Goal: Transaction & Acquisition: Purchase product/service

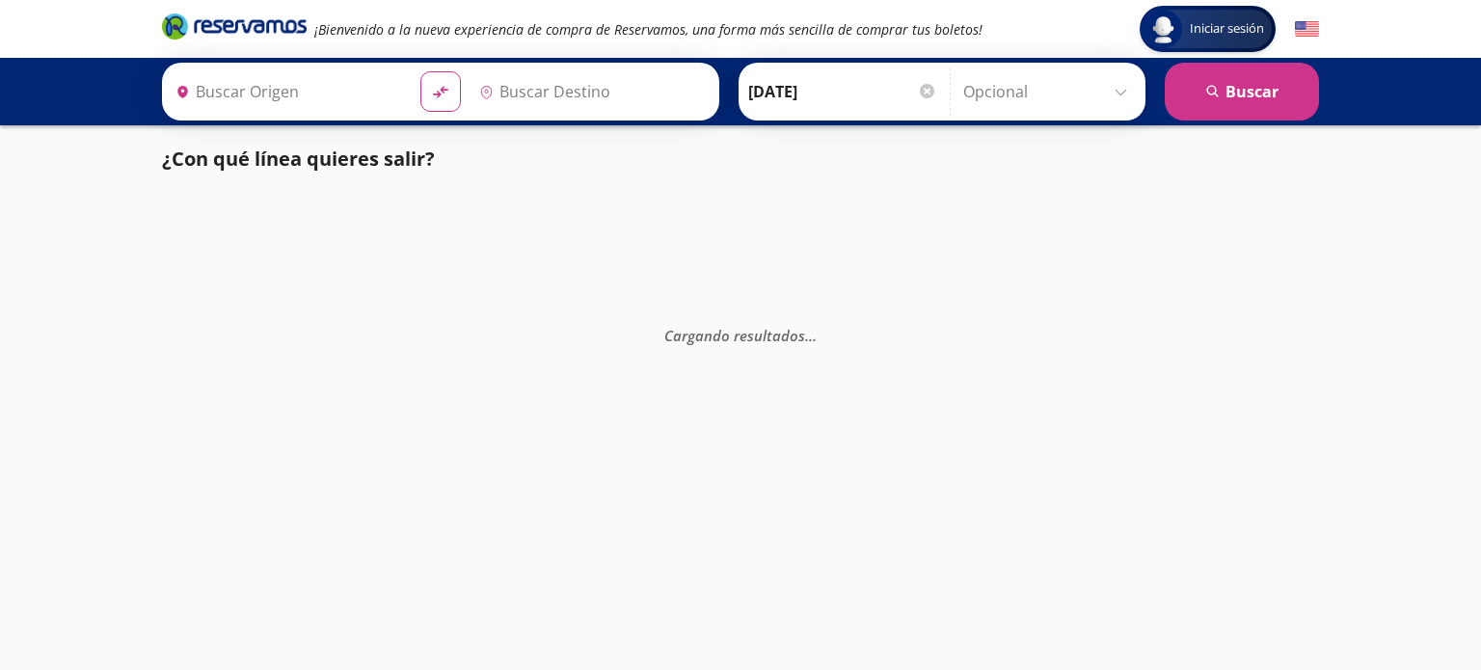
type input "[GEOGRAPHIC_DATA], [GEOGRAPHIC_DATA]"
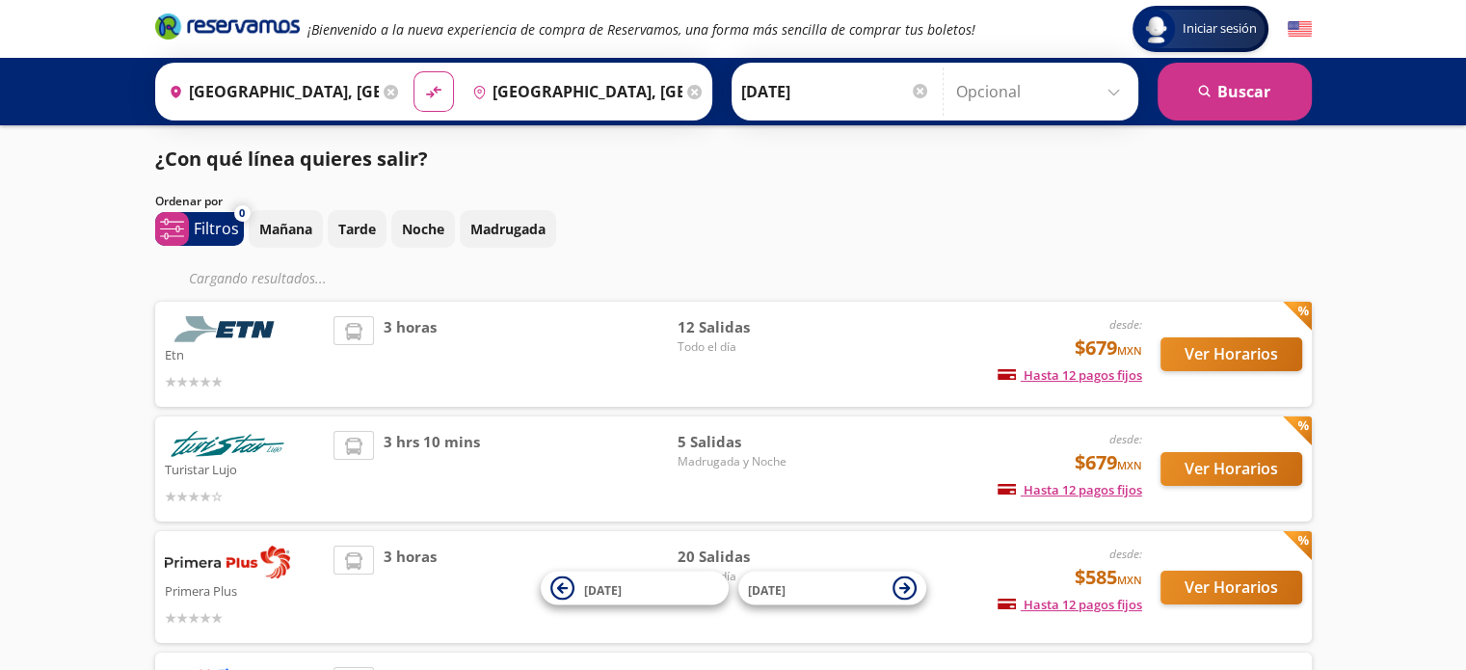
scroll to position [198, 0]
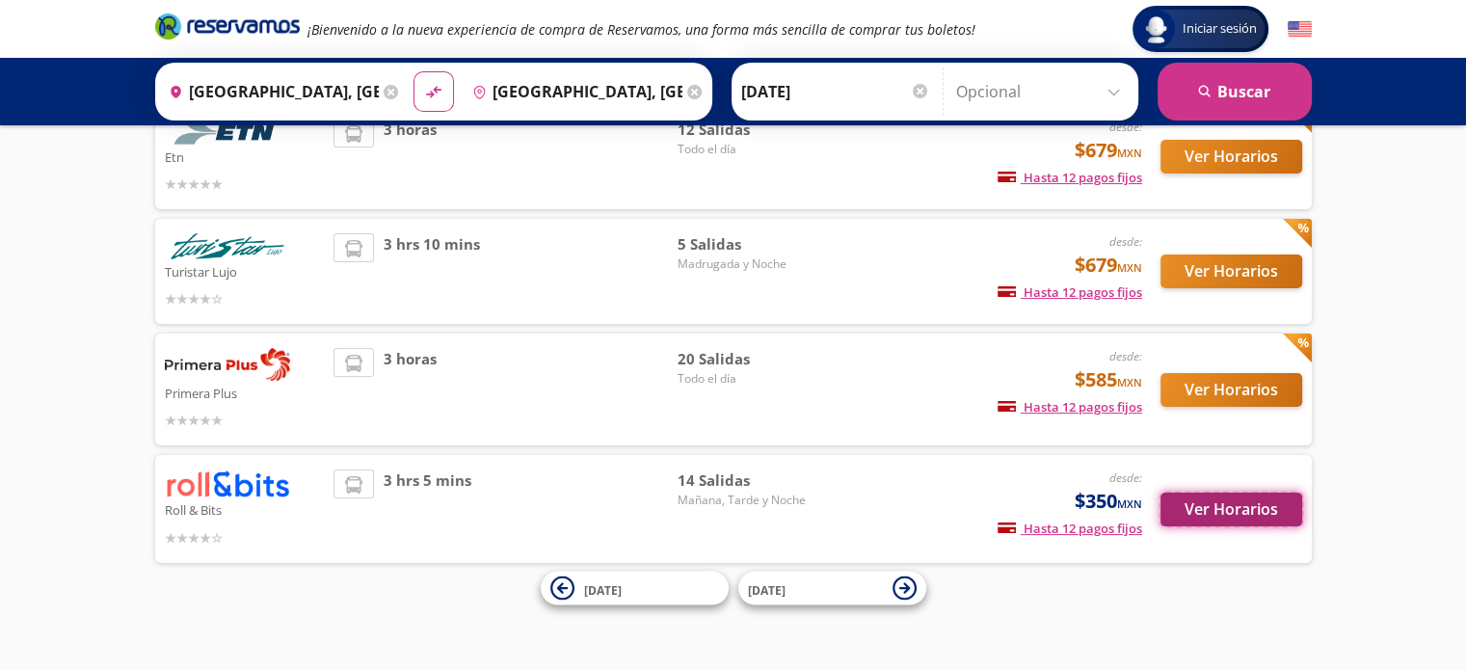
click at [1269, 508] on button "Ver Horarios" at bounding box center [1232, 510] width 142 height 34
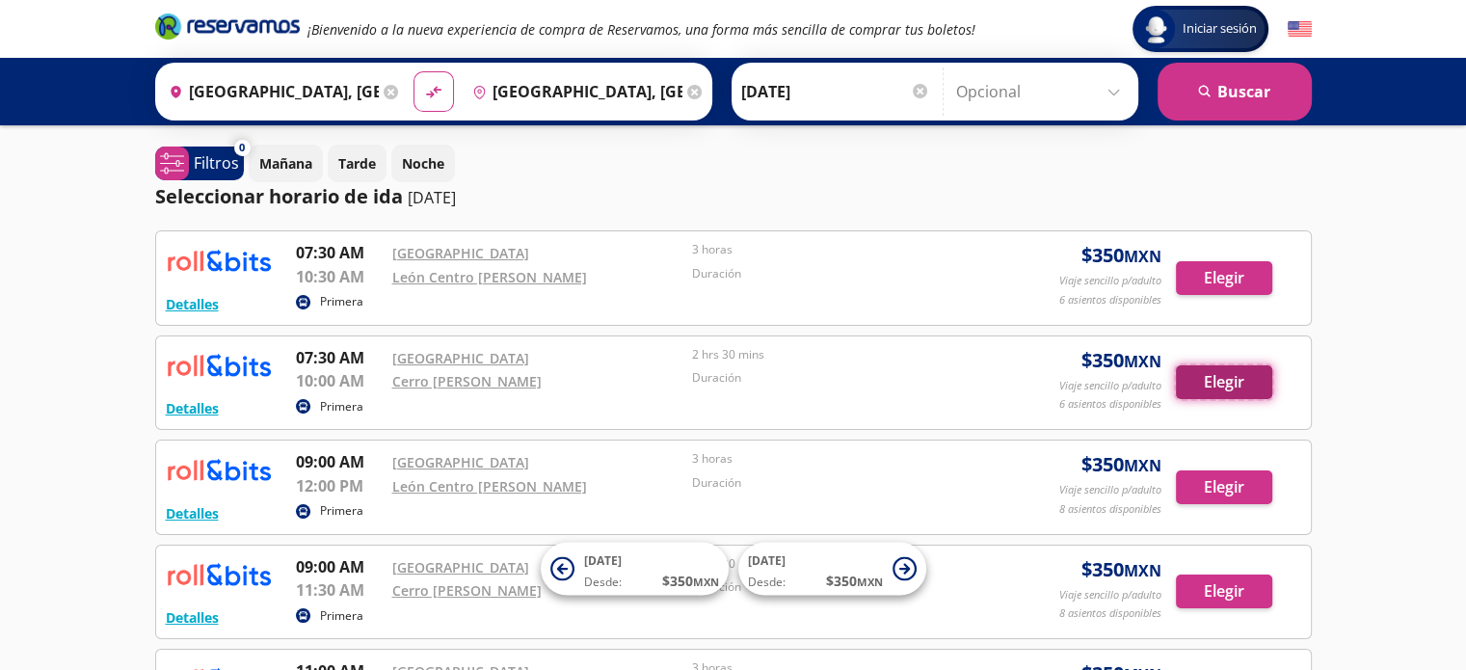
click at [1238, 385] on button "Elegir" at bounding box center [1224, 382] width 96 height 34
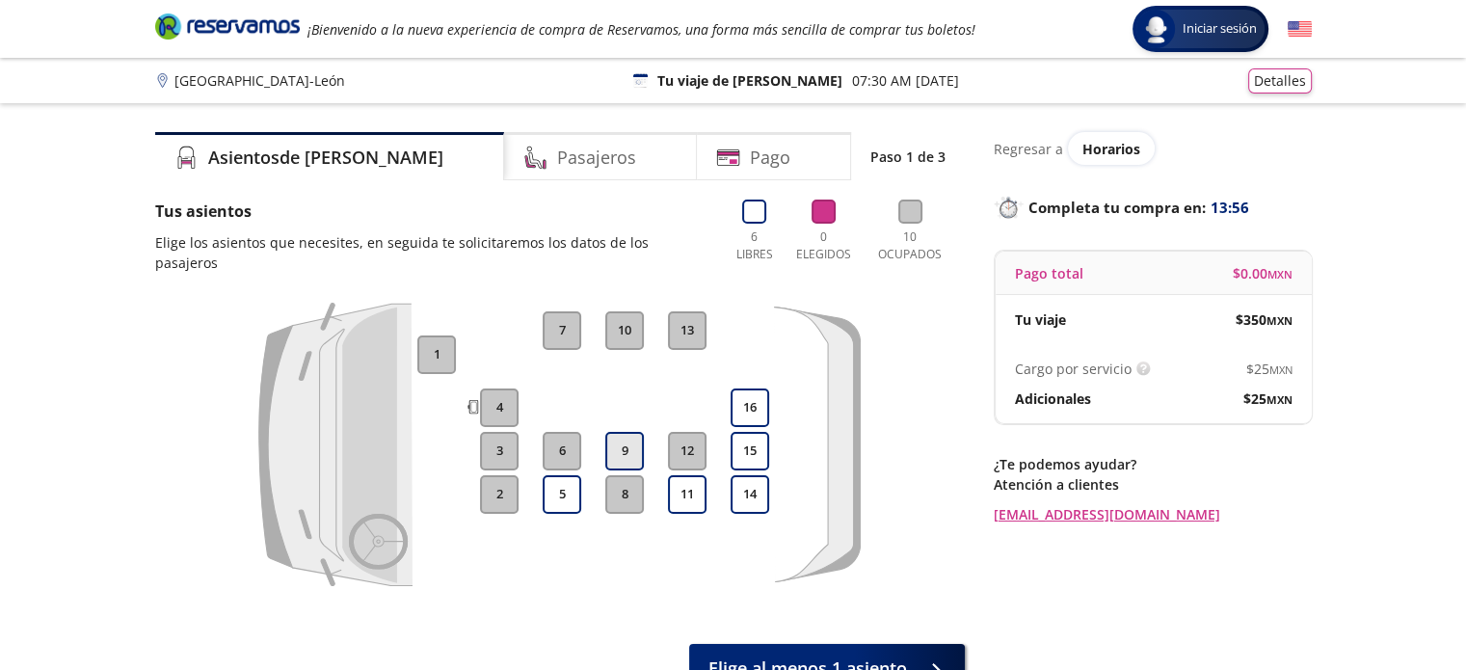
click at [617, 433] on button "9" at bounding box center [624, 451] width 39 height 39
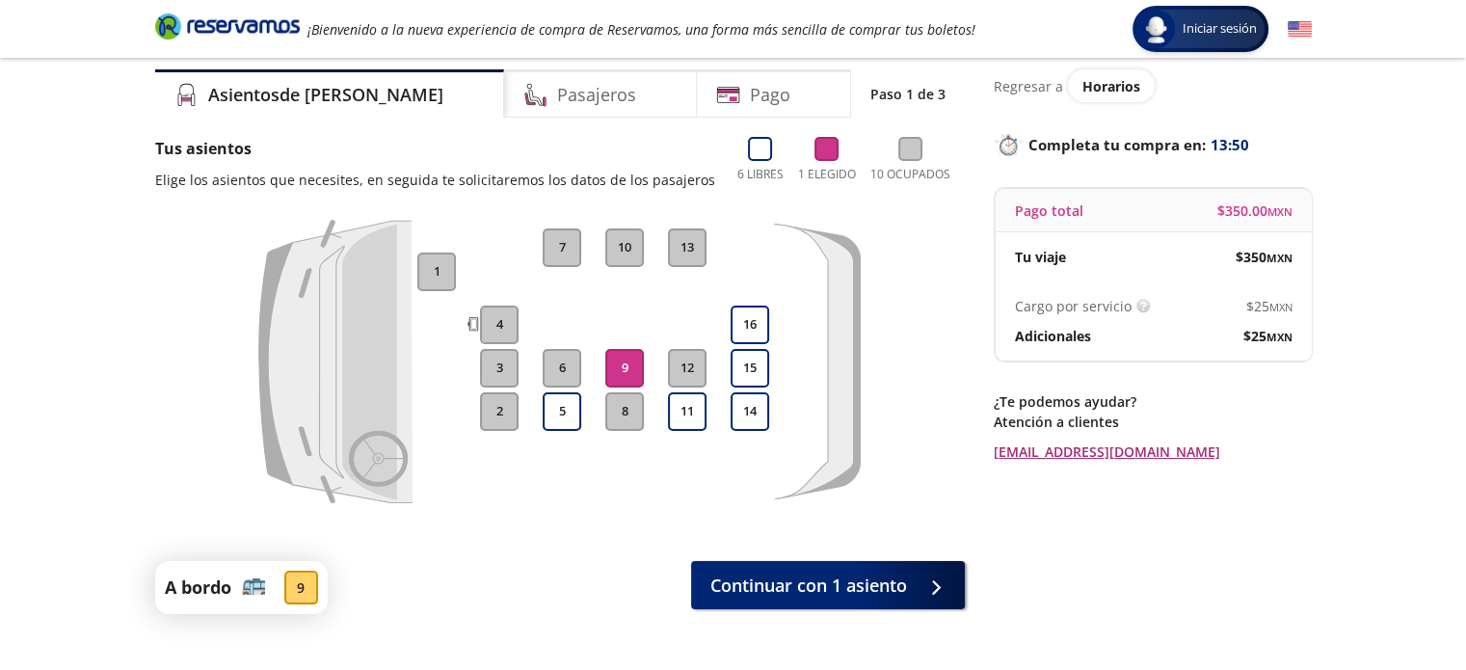
scroll to position [96, 0]
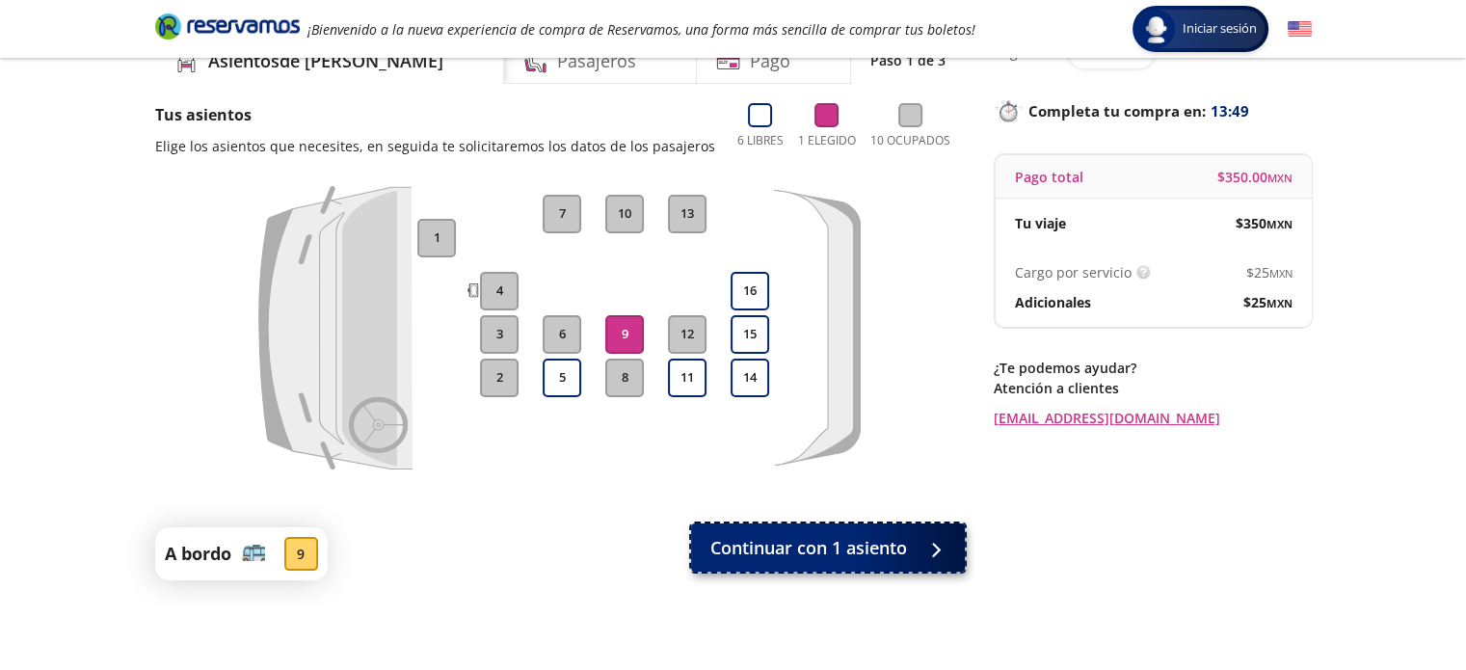
click at [860, 559] on span "Continuar con 1 asiento" at bounding box center [808, 548] width 197 height 26
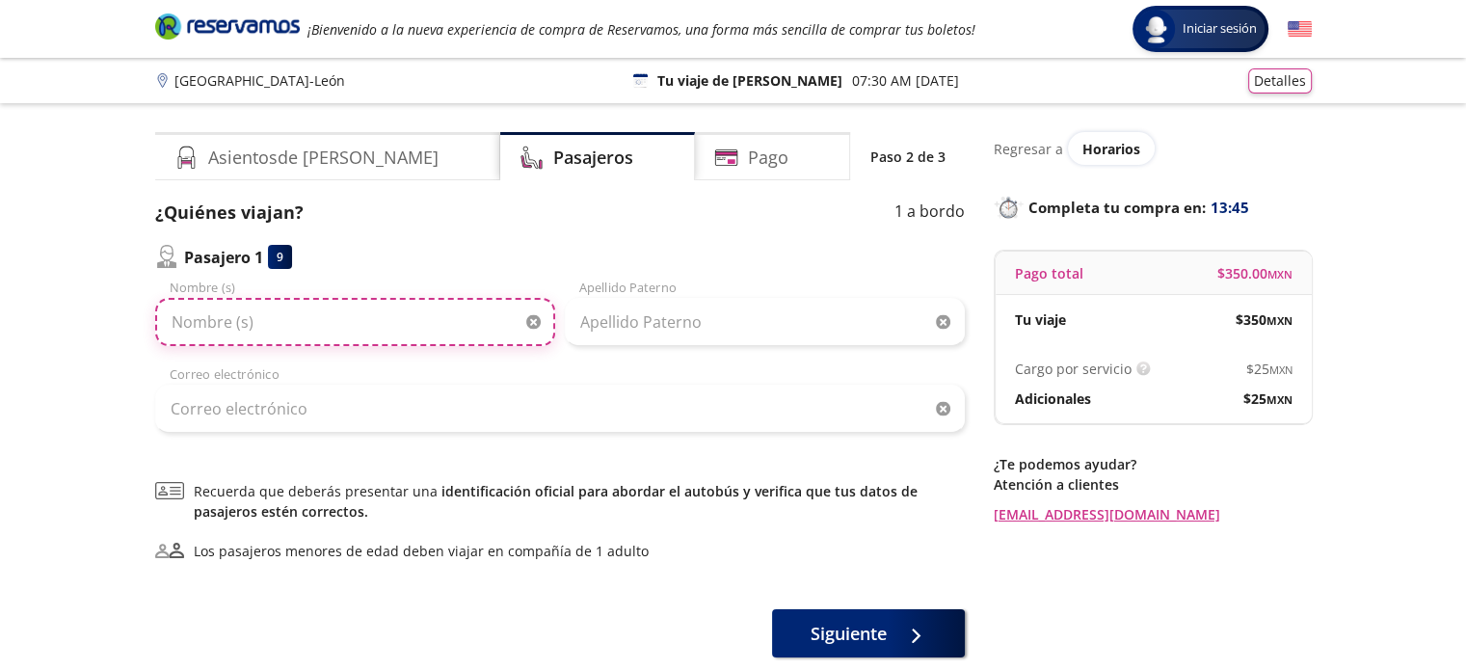
click at [386, 326] on input "Nombre (s)" at bounding box center [355, 322] width 400 height 48
type input "Ma de [GEOGRAPHIC_DATA]"
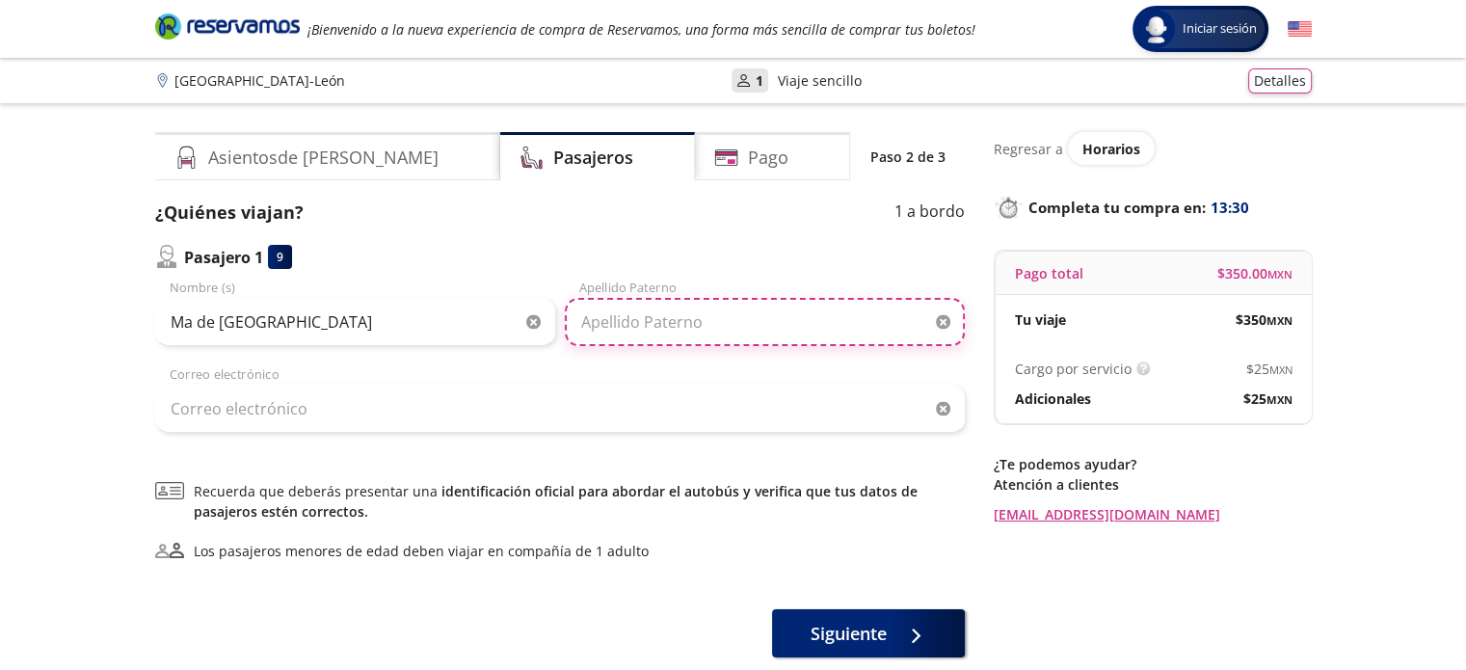
click at [661, 330] on input "Apellido Paterno" at bounding box center [765, 322] width 400 height 48
type input "p"
type input "Piña"
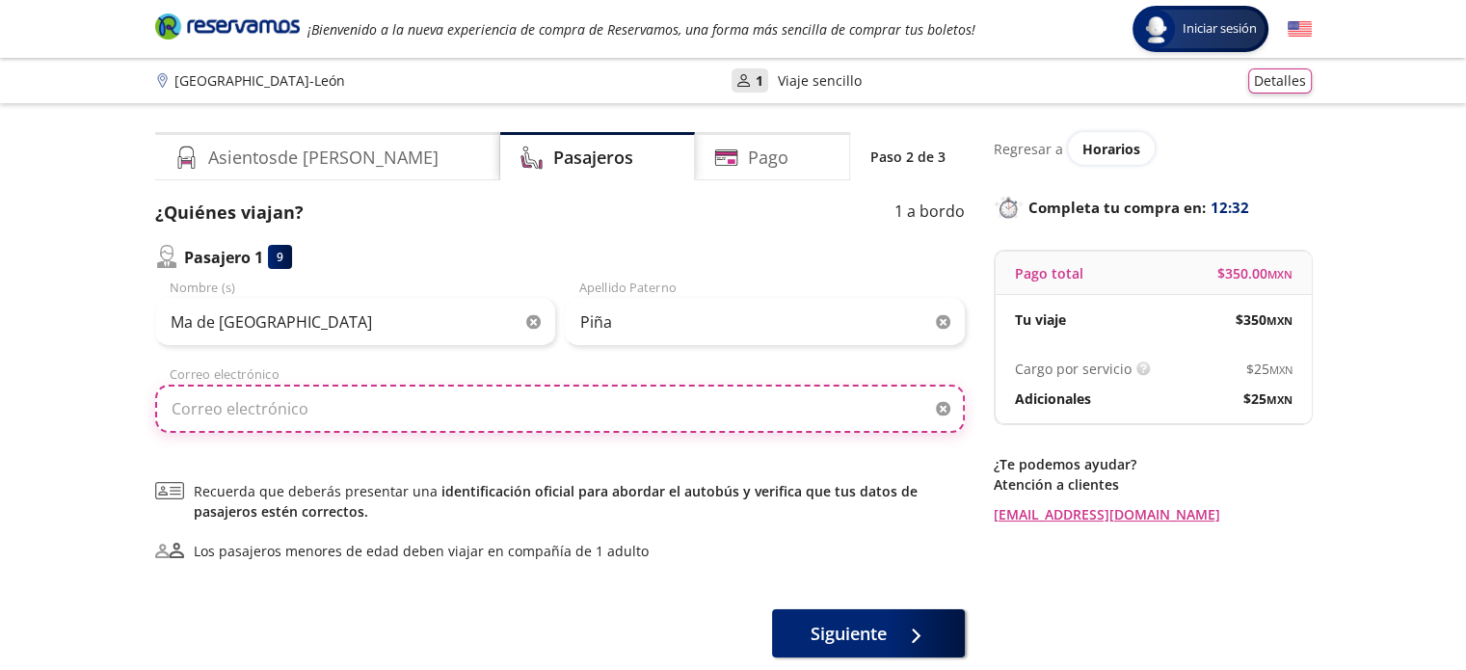
click at [690, 400] on input "Correo electrónico" at bounding box center [560, 409] width 810 height 48
type input "[EMAIL_ADDRESS][DOMAIN_NAME]"
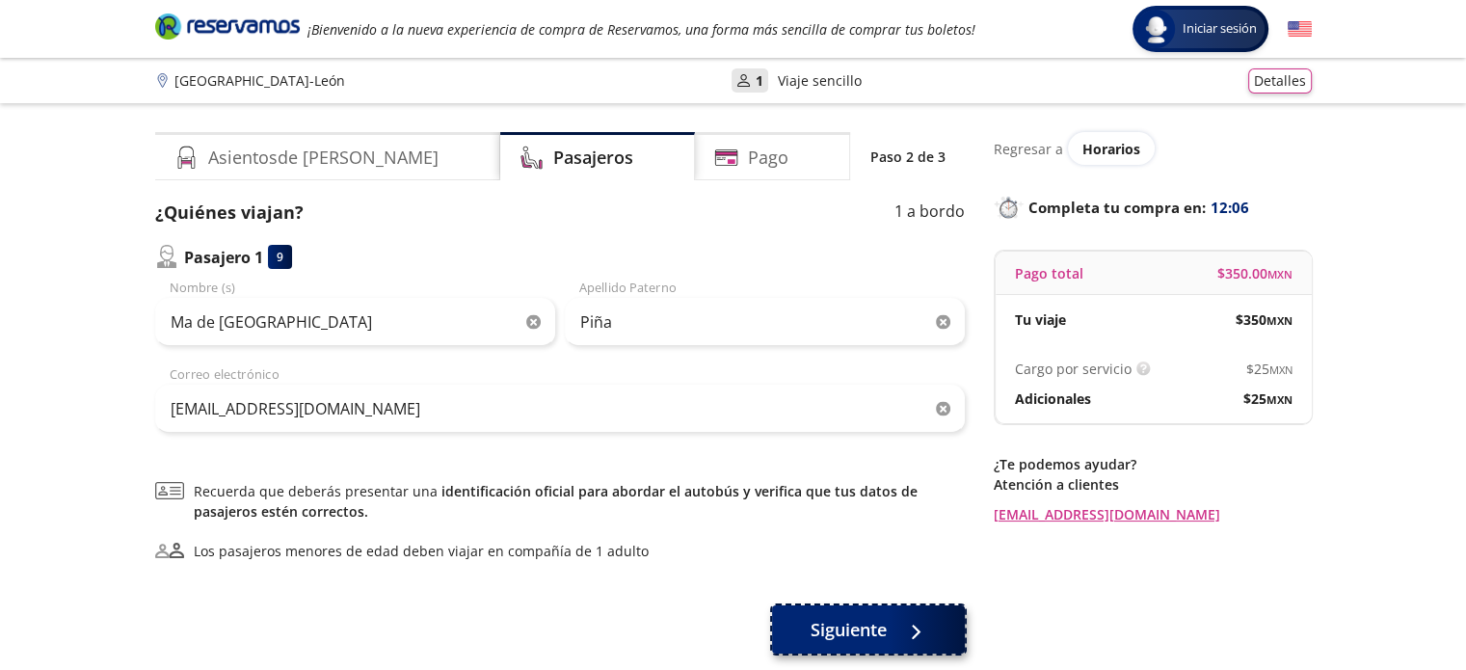
click at [864, 635] on span "Siguiente" at bounding box center [849, 630] width 76 height 26
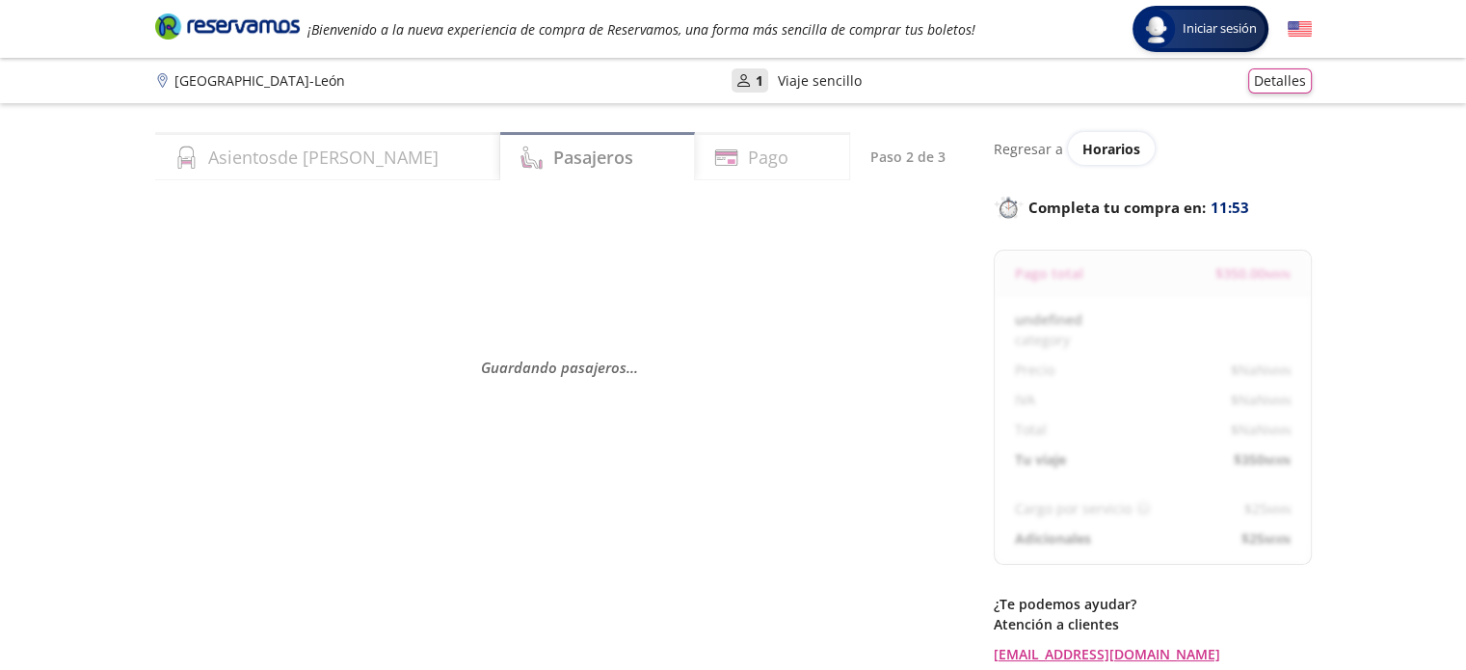
select select "MX"
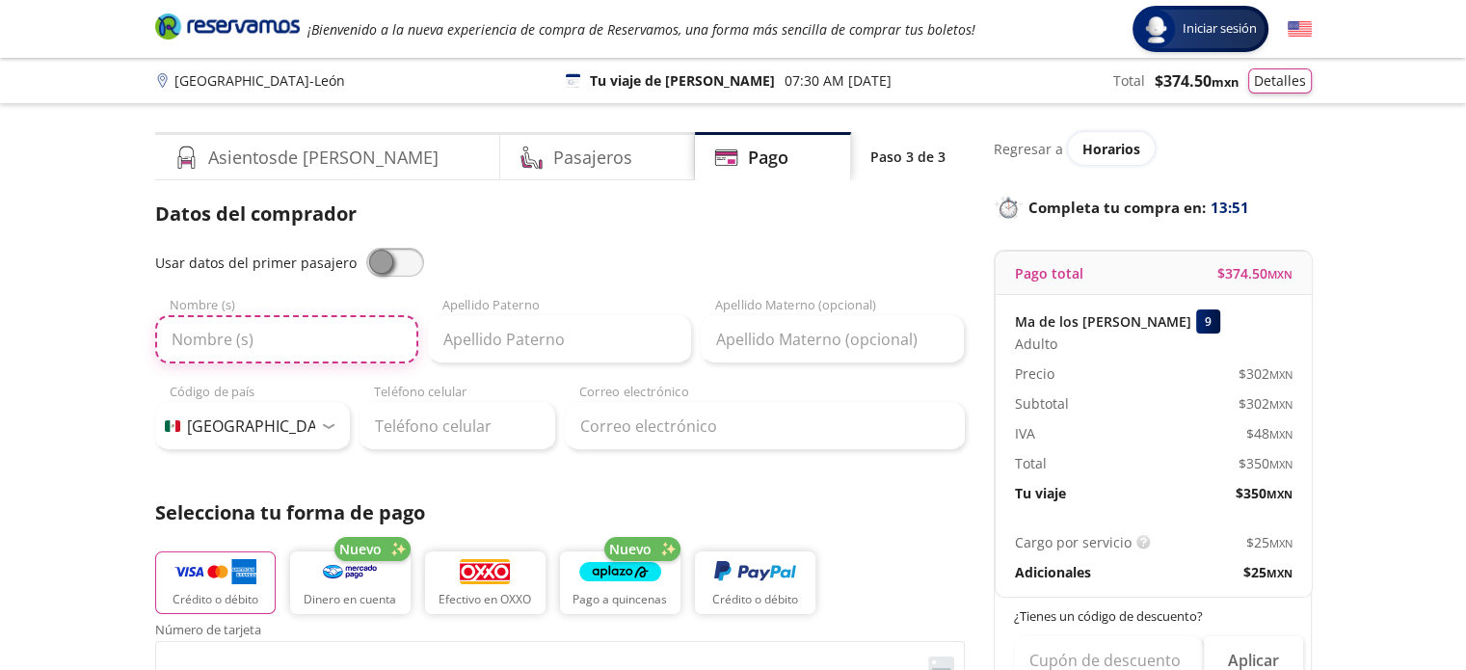
click at [265, 343] on input "Nombre (s)" at bounding box center [286, 339] width 263 height 48
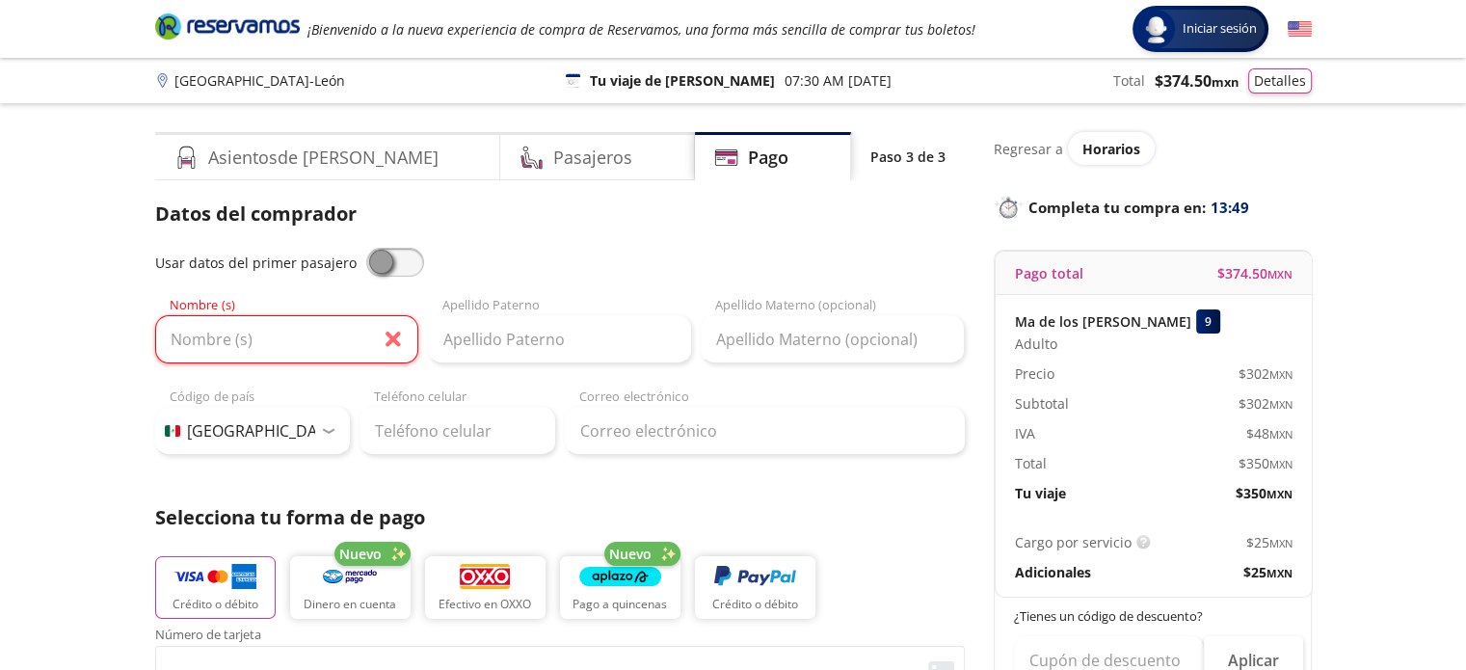
click at [378, 253] on span at bounding box center [395, 262] width 58 height 29
click at [366, 248] on input "checkbox" at bounding box center [366, 248] width 0 height 0
type input "Ma de [GEOGRAPHIC_DATA]"
type input "Piña"
type input "[EMAIL_ADDRESS][DOMAIN_NAME]"
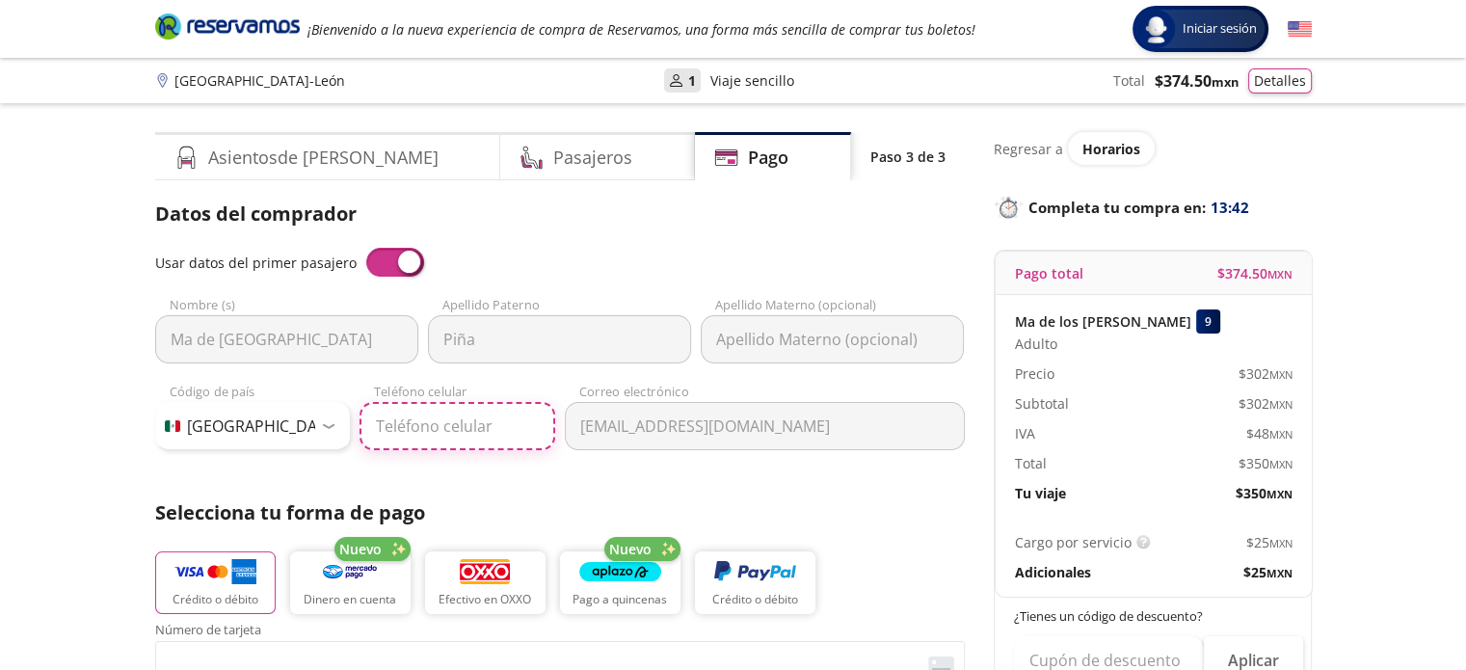
click at [464, 431] on input "Teléfono celular" at bounding box center [458, 426] width 196 height 48
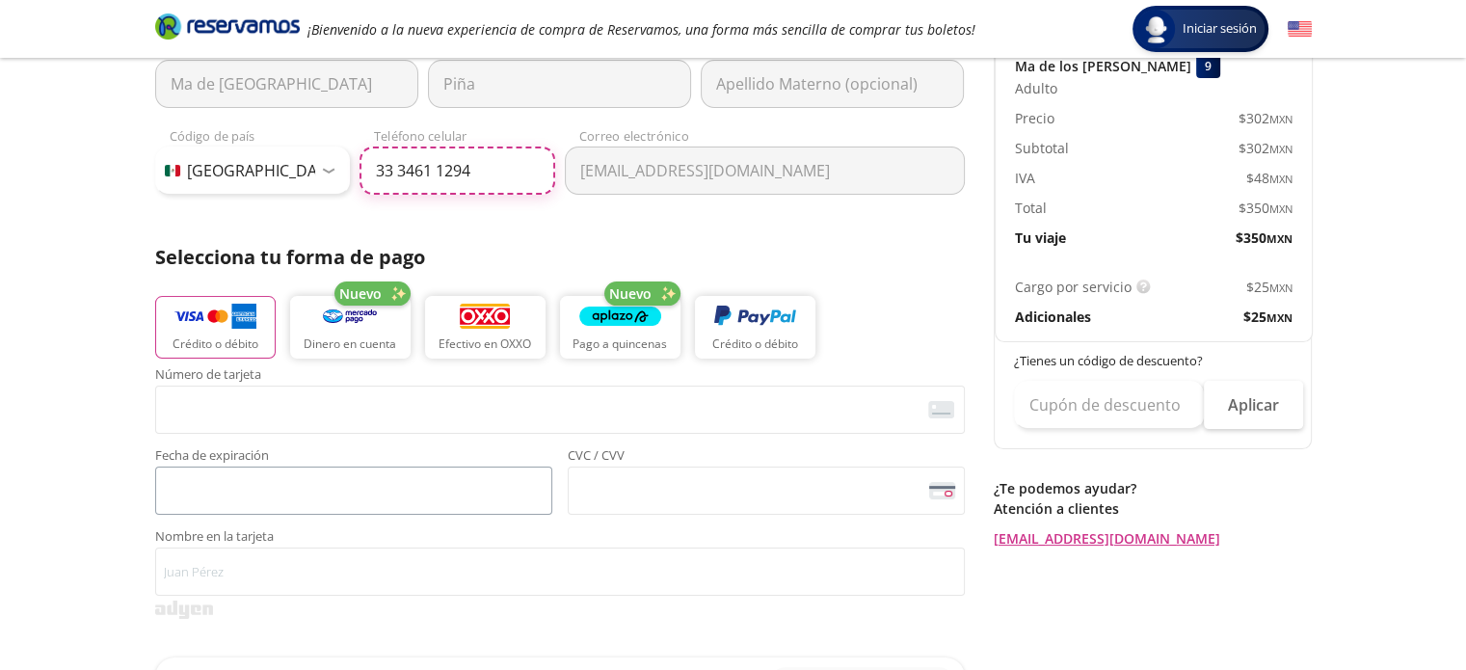
scroll to position [289, 0]
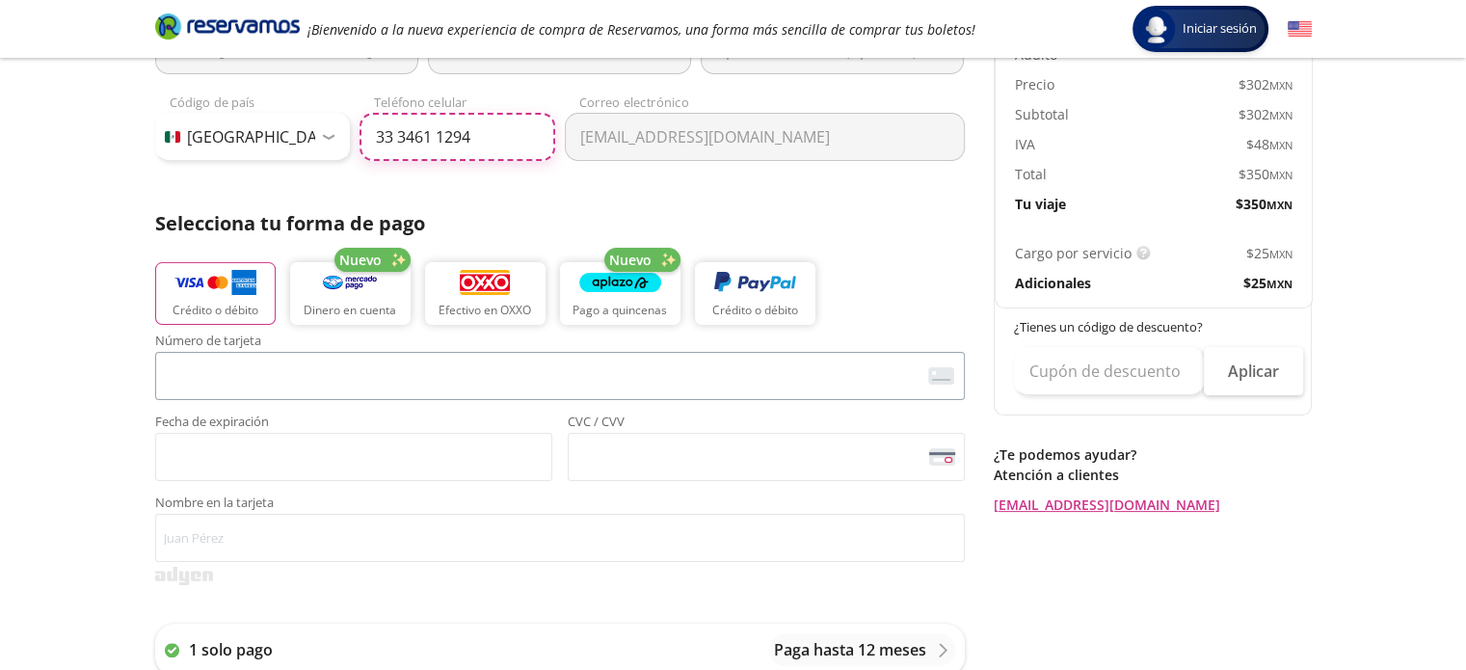
type input "33 3461 1294"
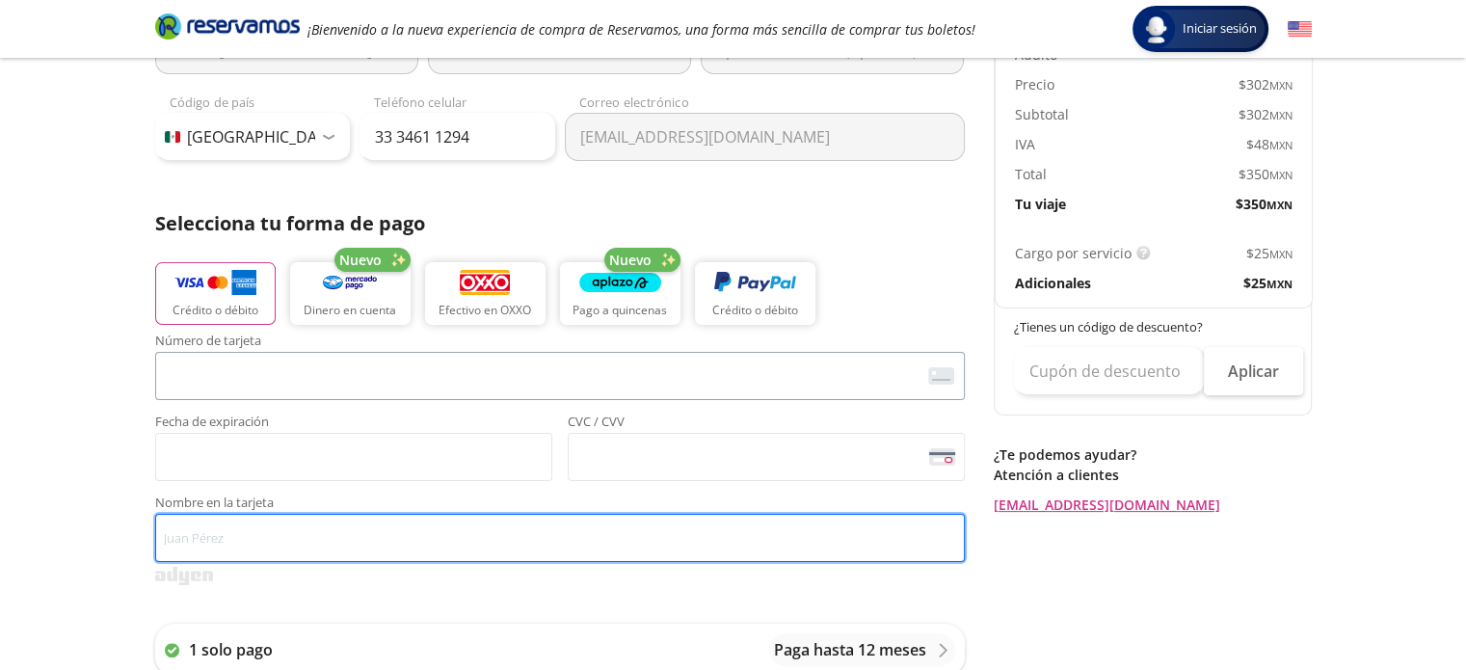
type input "[PERSON_NAME]"
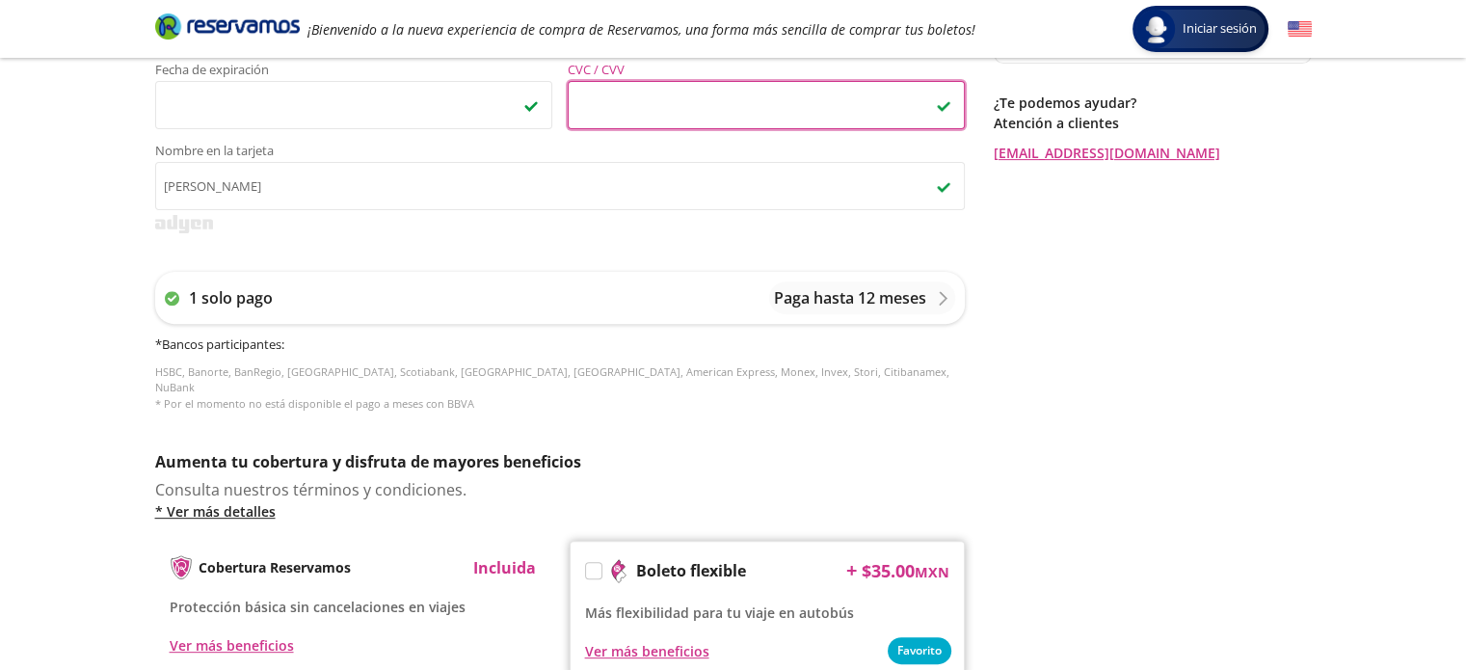
scroll to position [675, 0]
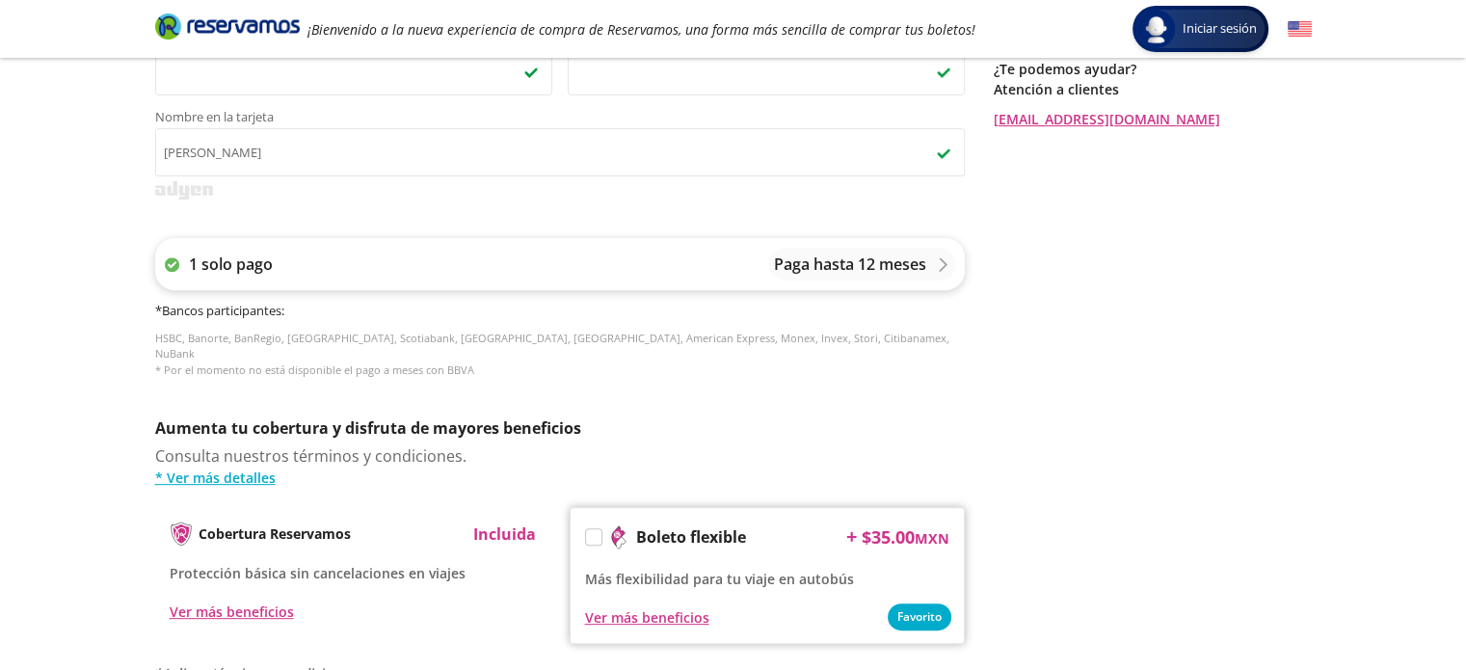
click at [928, 265] on div "Paga hasta 12 meses" at bounding box center [862, 264] width 176 height 23
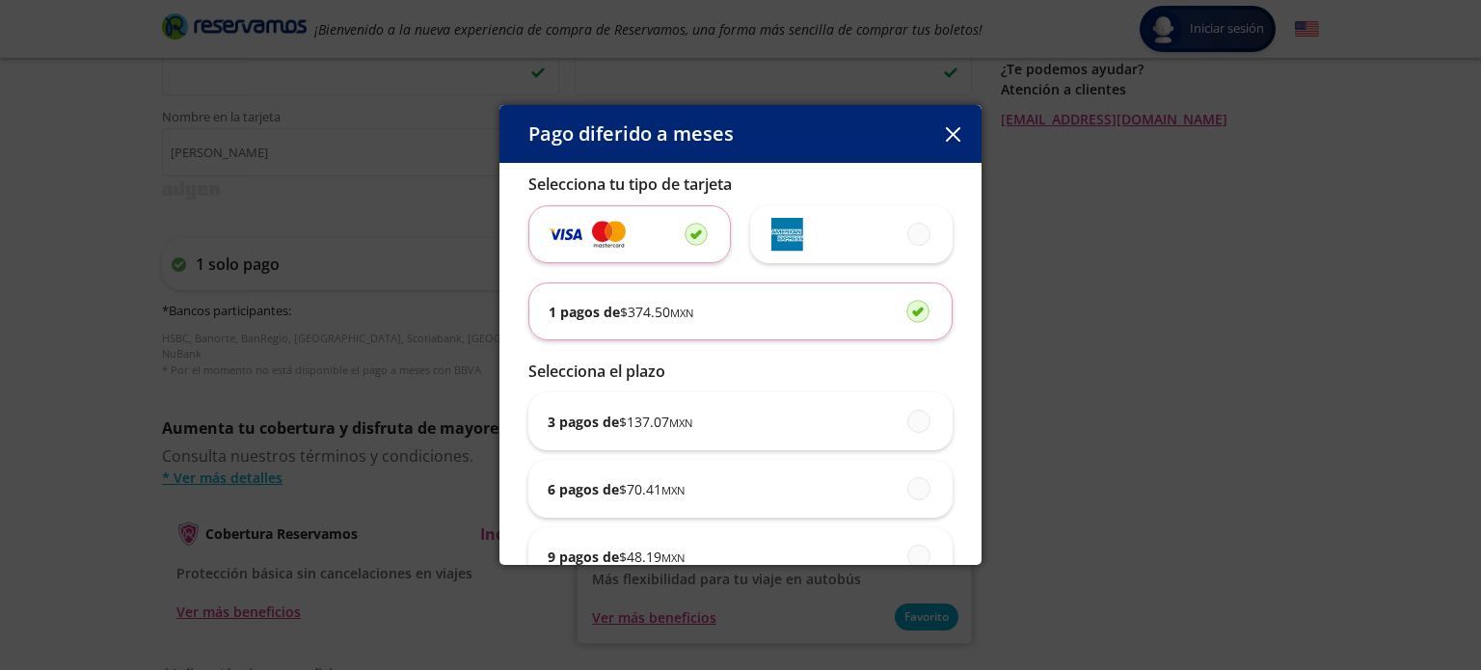
click at [950, 141] on icon "button" at bounding box center [953, 134] width 14 height 14
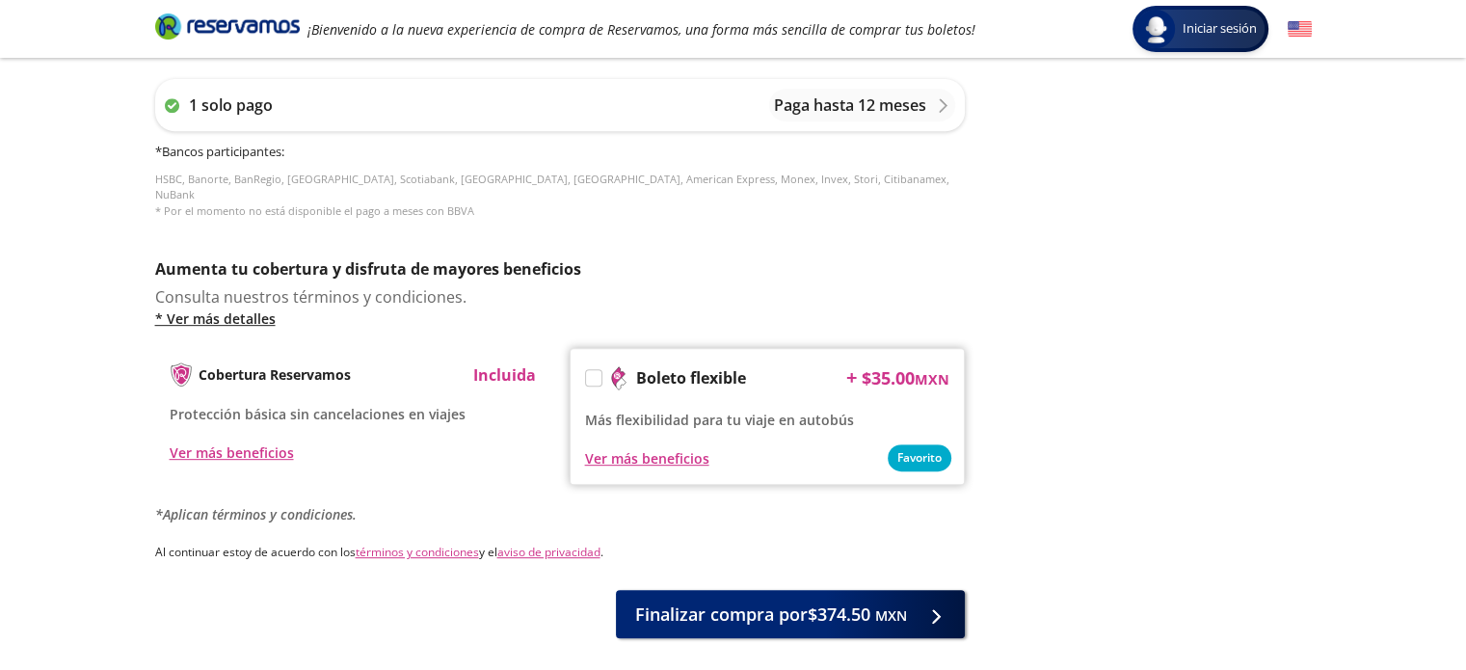
scroll to position [911, 0]
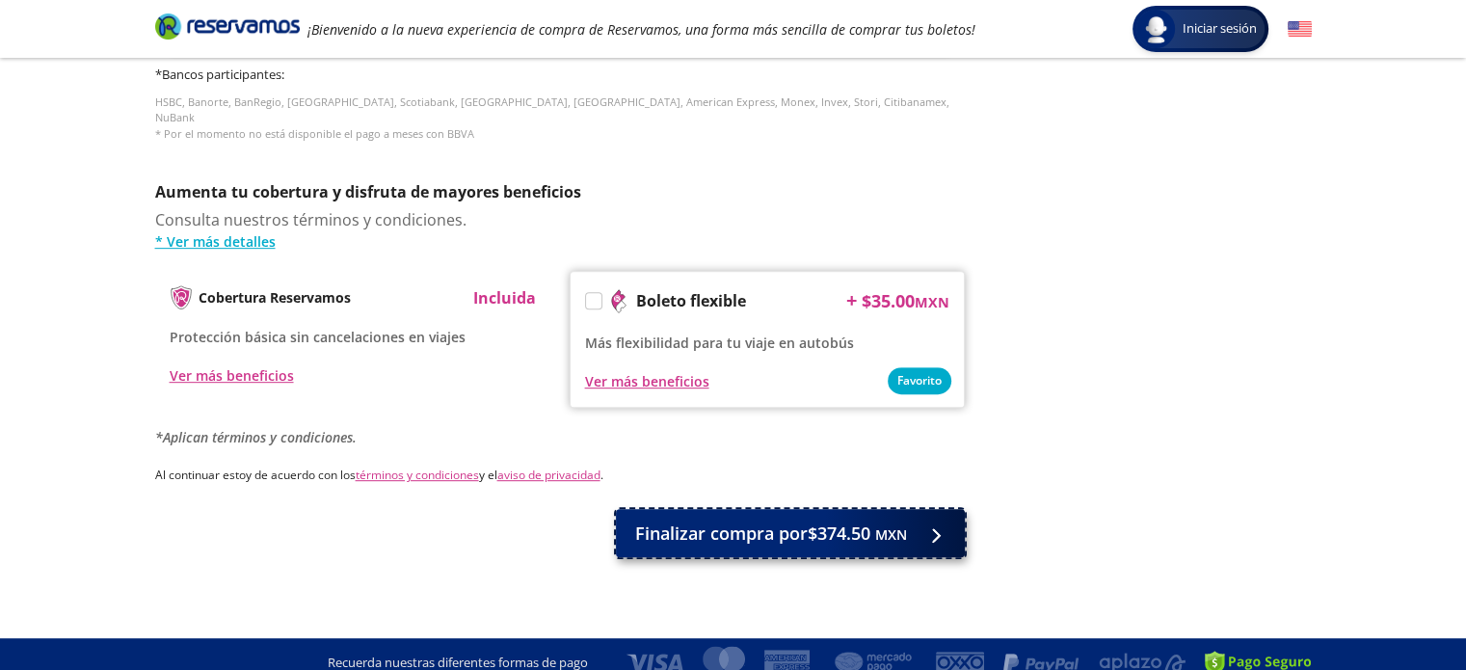
click at [804, 521] on span "Finalizar compra por $374.50 MXN" at bounding box center [771, 534] width 272 height 26
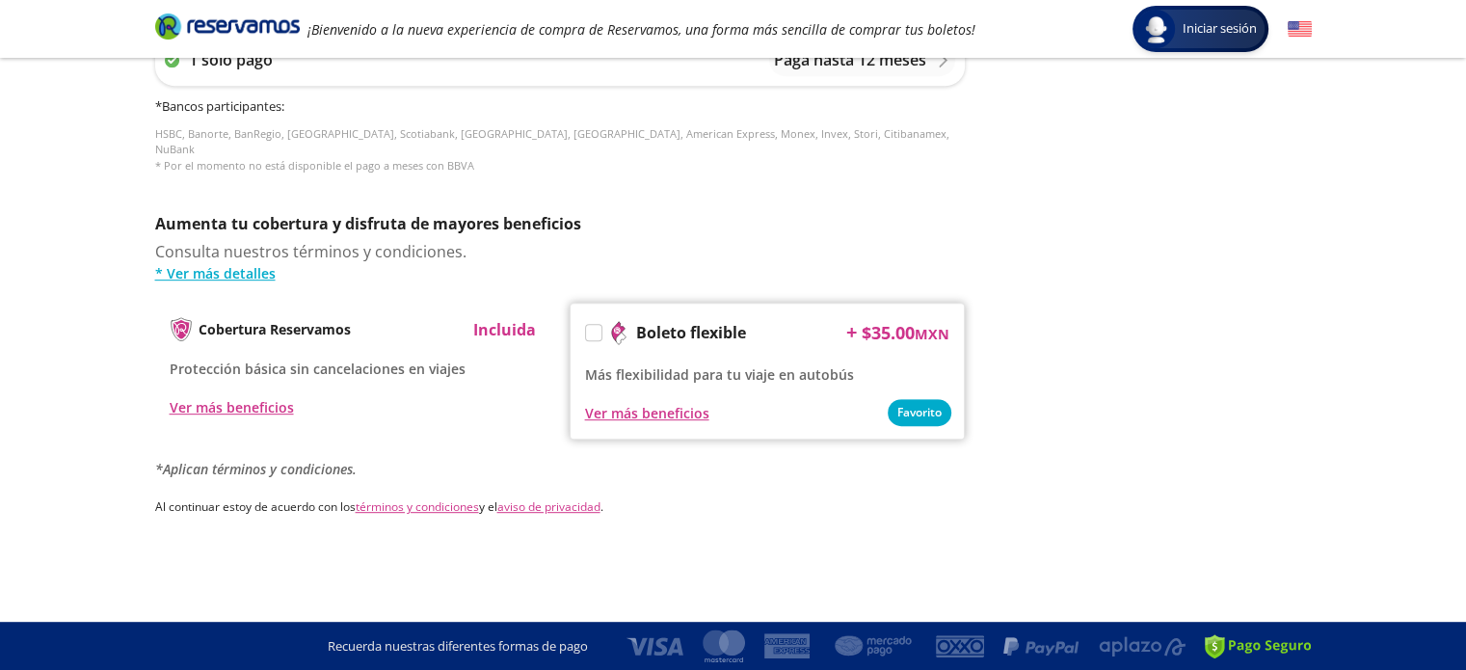
scroll to position [0, 0]
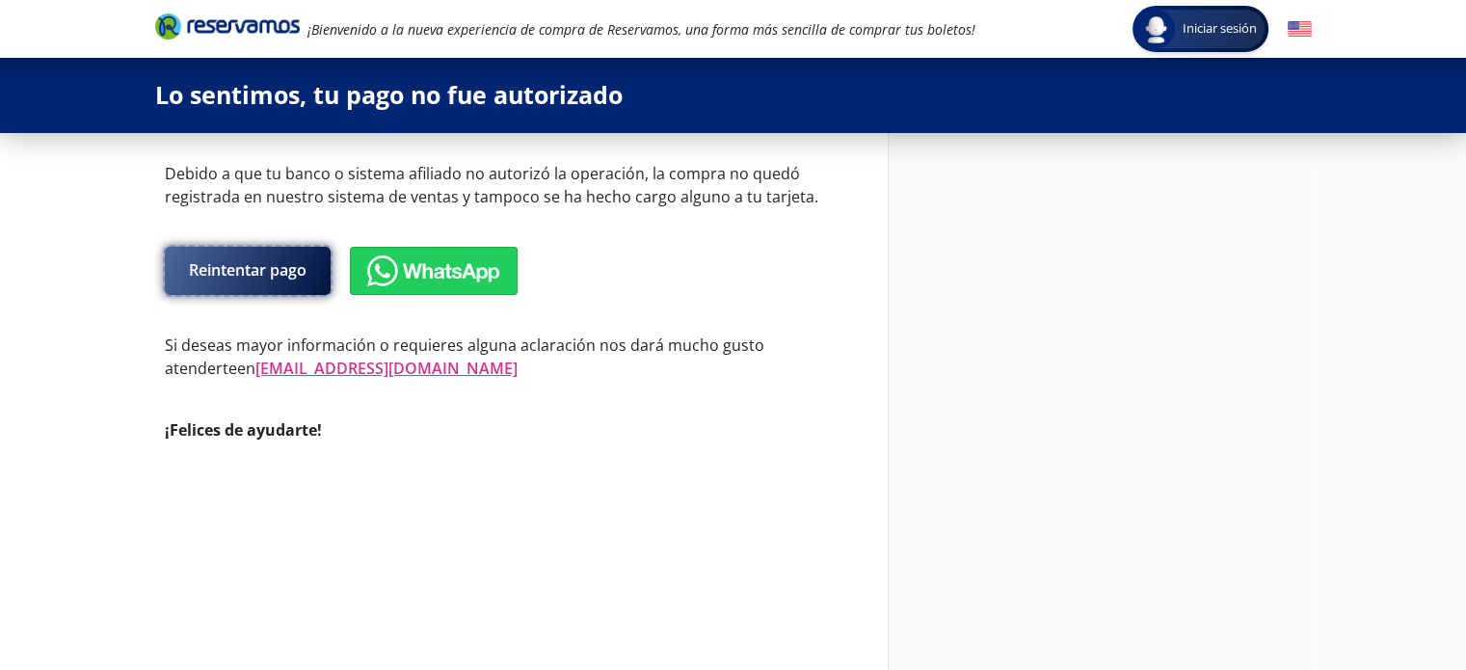
click at [245, 278] on button "Reintentar pago" at bounding box center [248, 271] width 166 height 48
select select "MX"
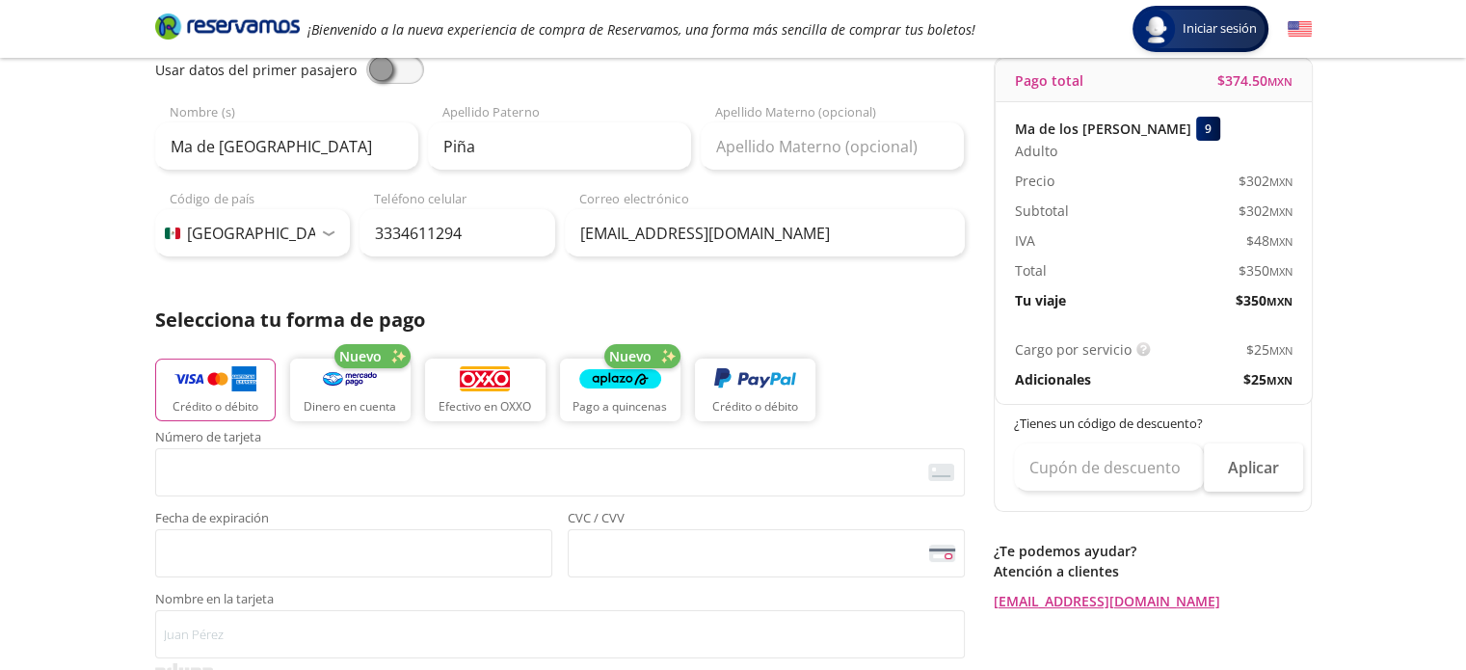
scroll to position [482, 0]
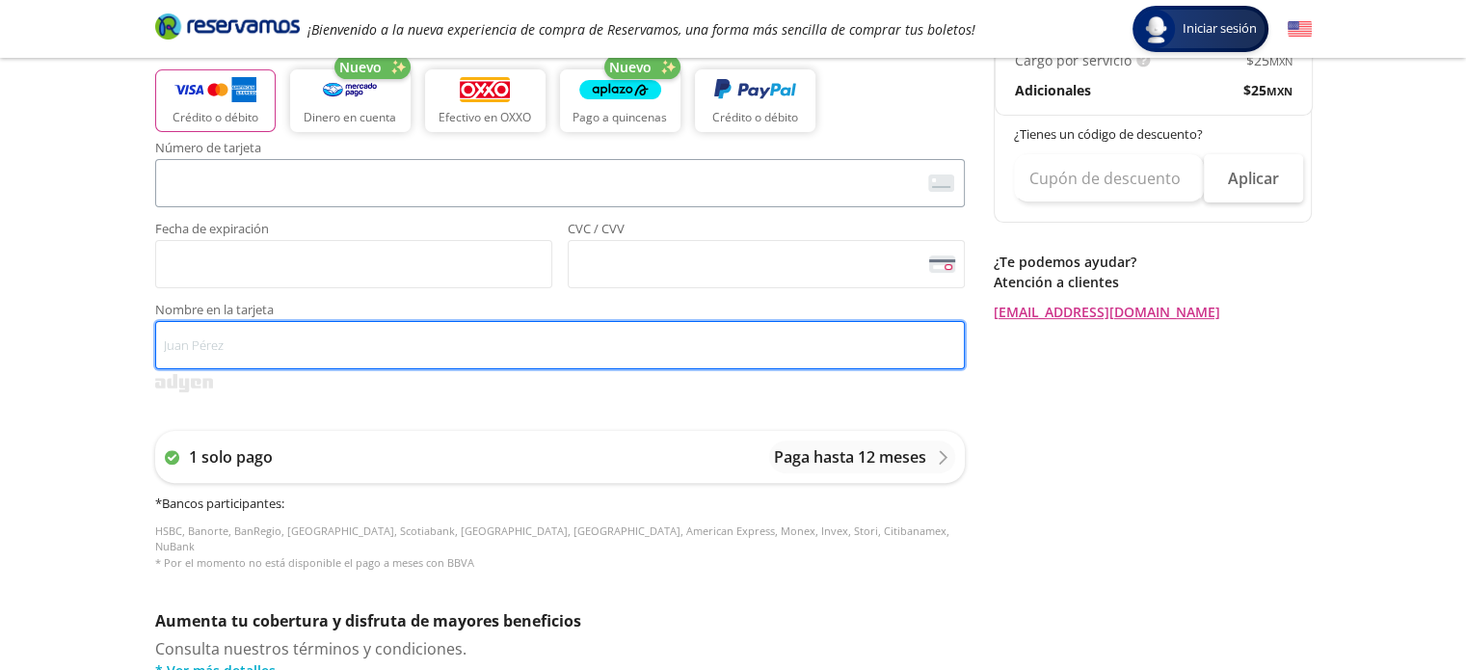
type input "[PERSON_NAME]"
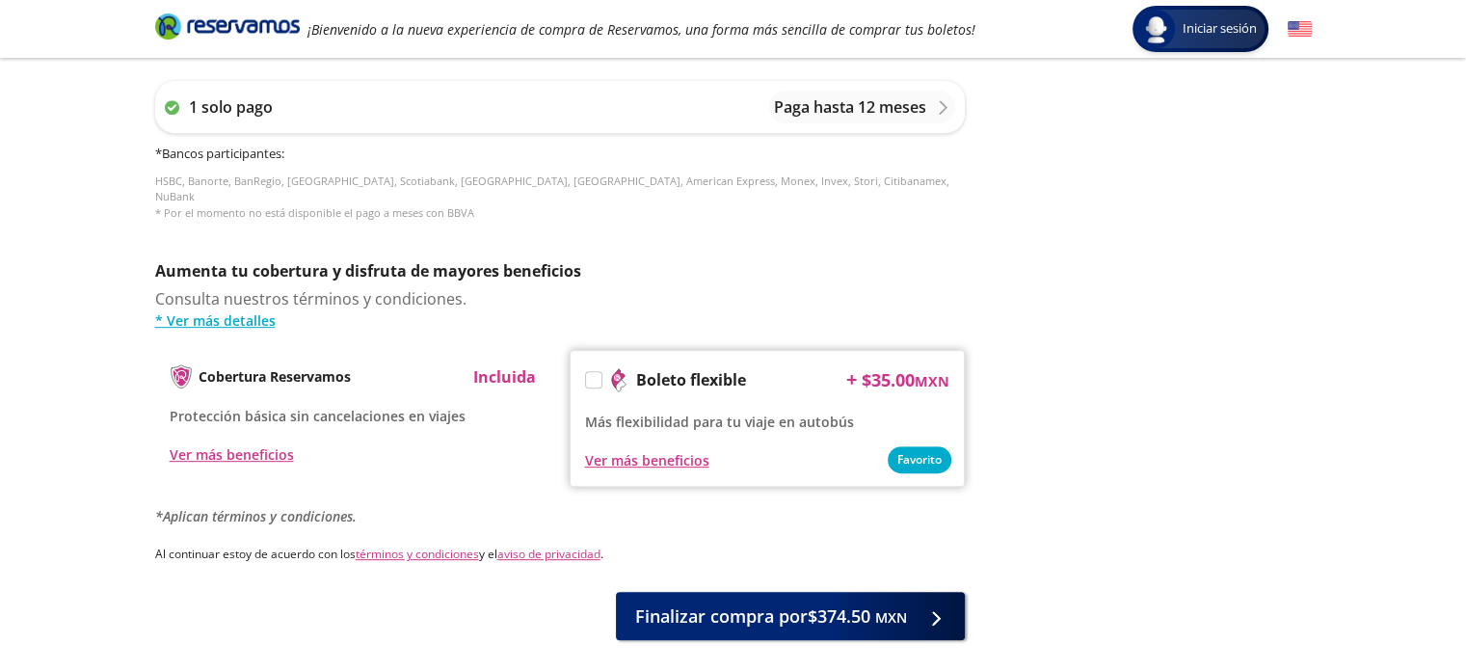
scroll to position [911, 0]
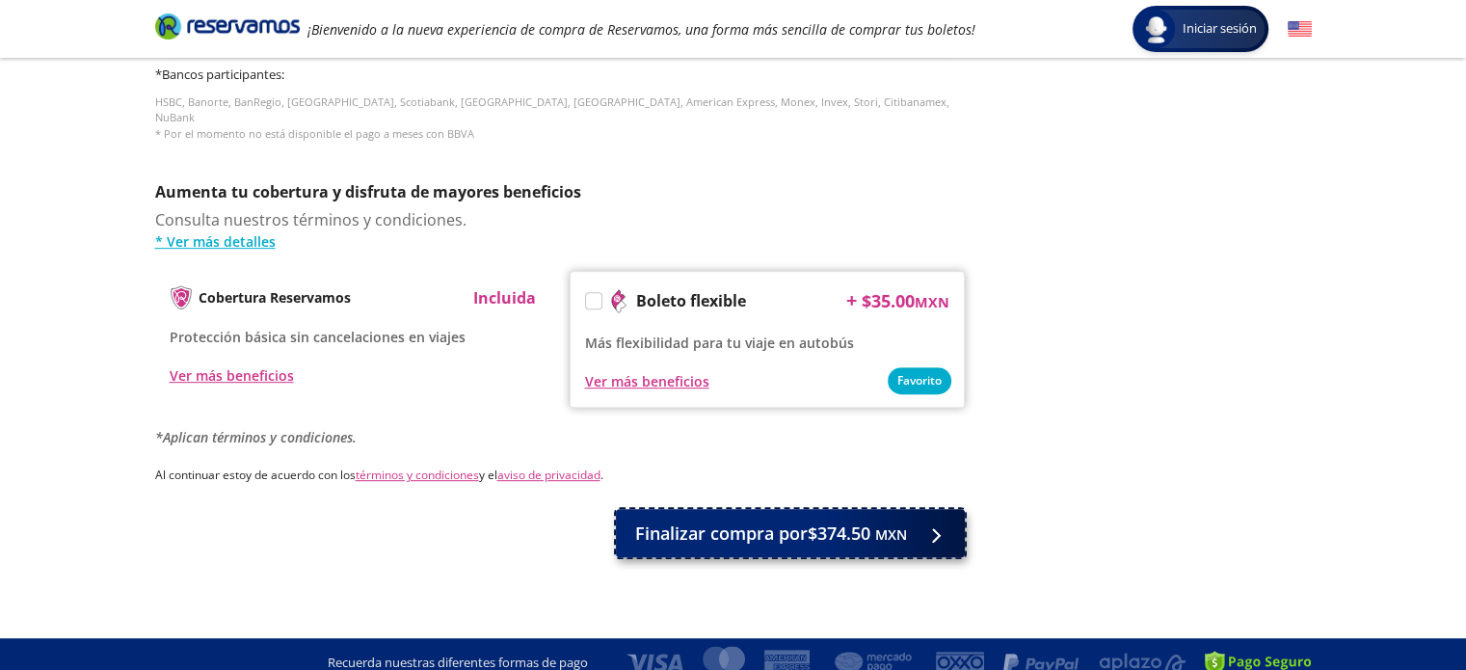
click at [756, 527] on span "Finalizar compra por $374.50 MXN" at bounding box center [771, 534] width 272 height 26
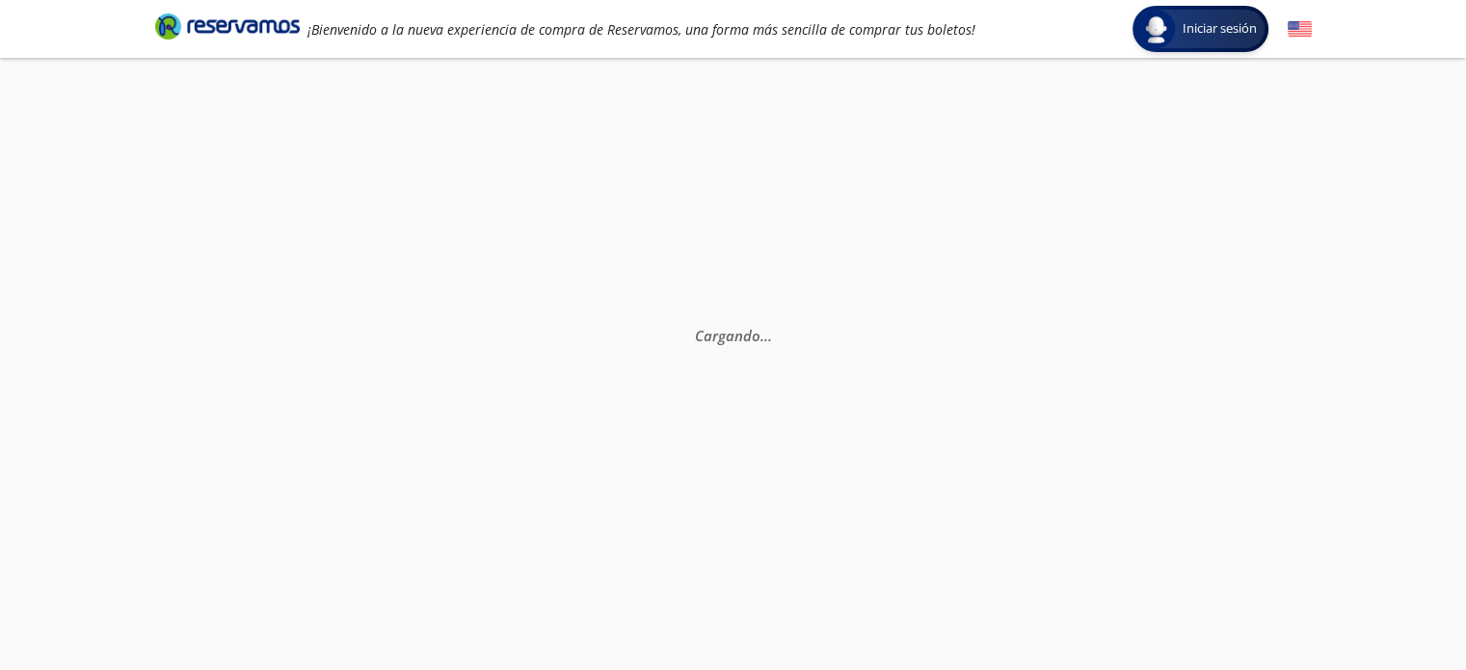
scroll to position [0, 0]
select select "MX"
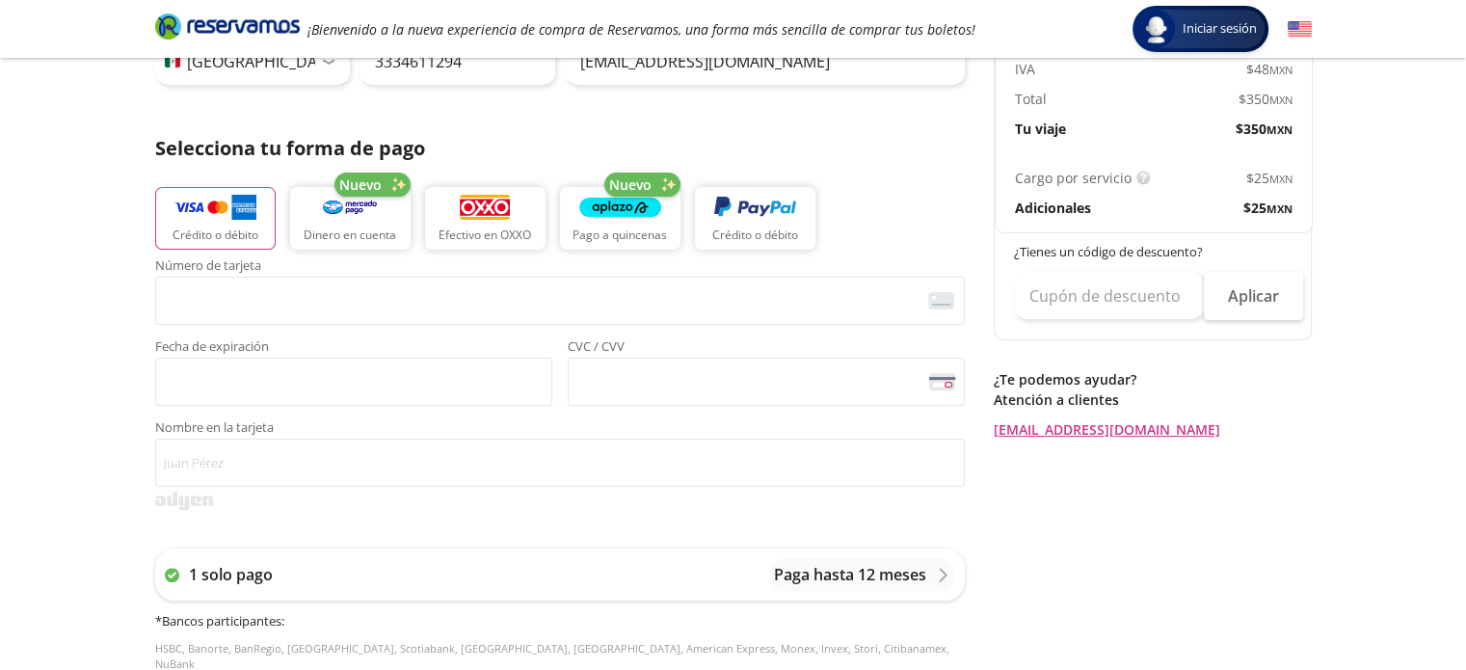
scroll to position [289, 0]
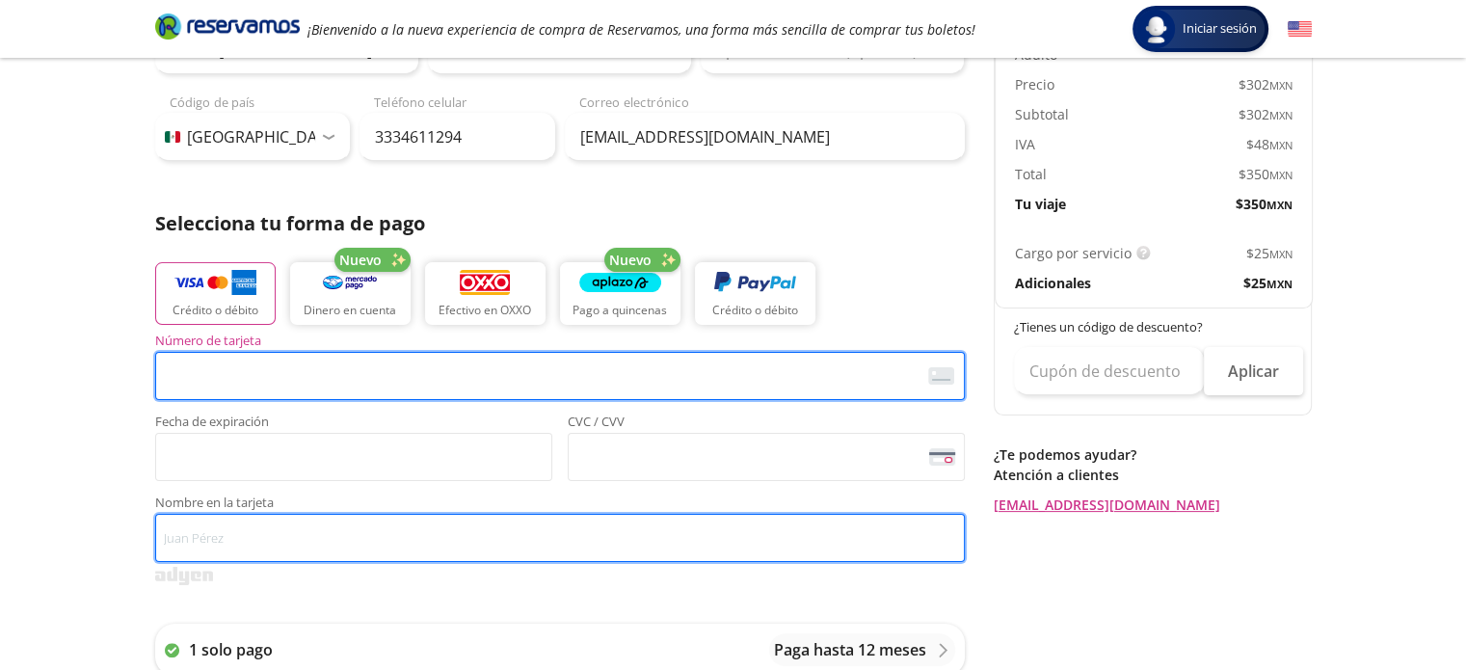
type input "[PERSON_NAME]"
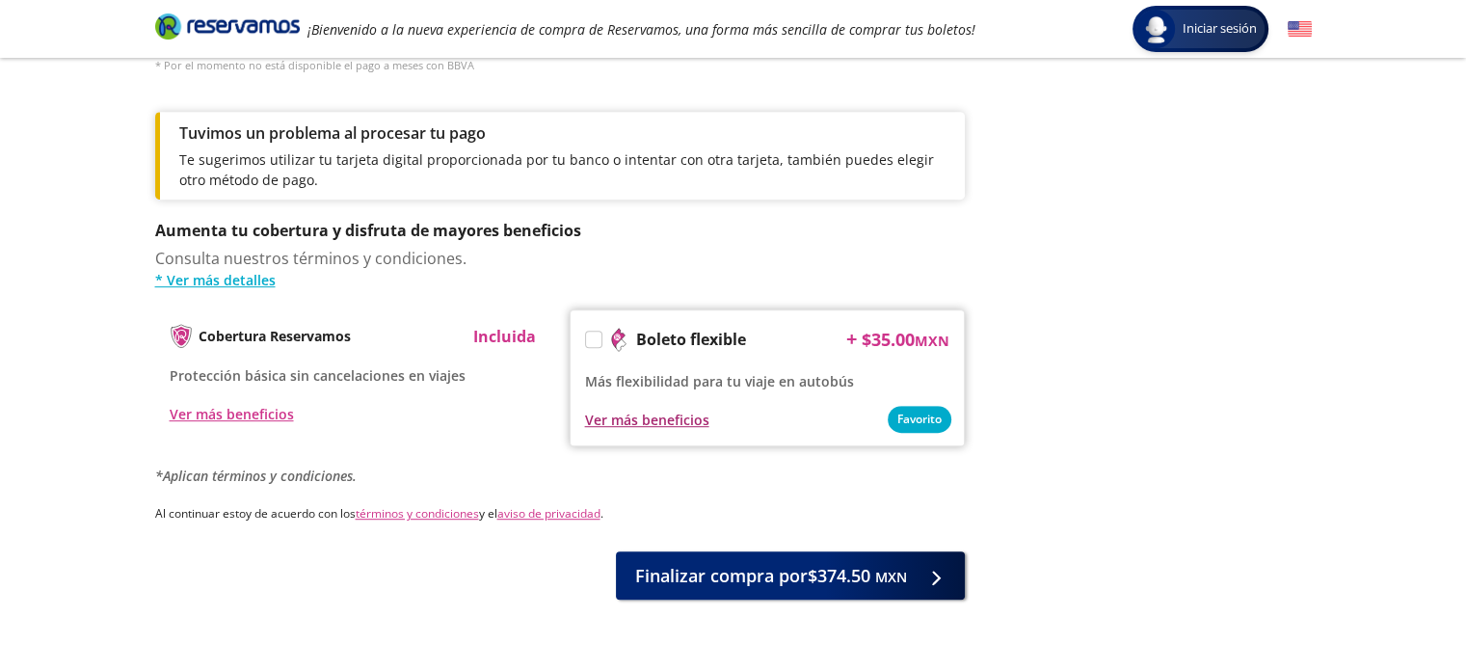
scroll to position [1018, 0]
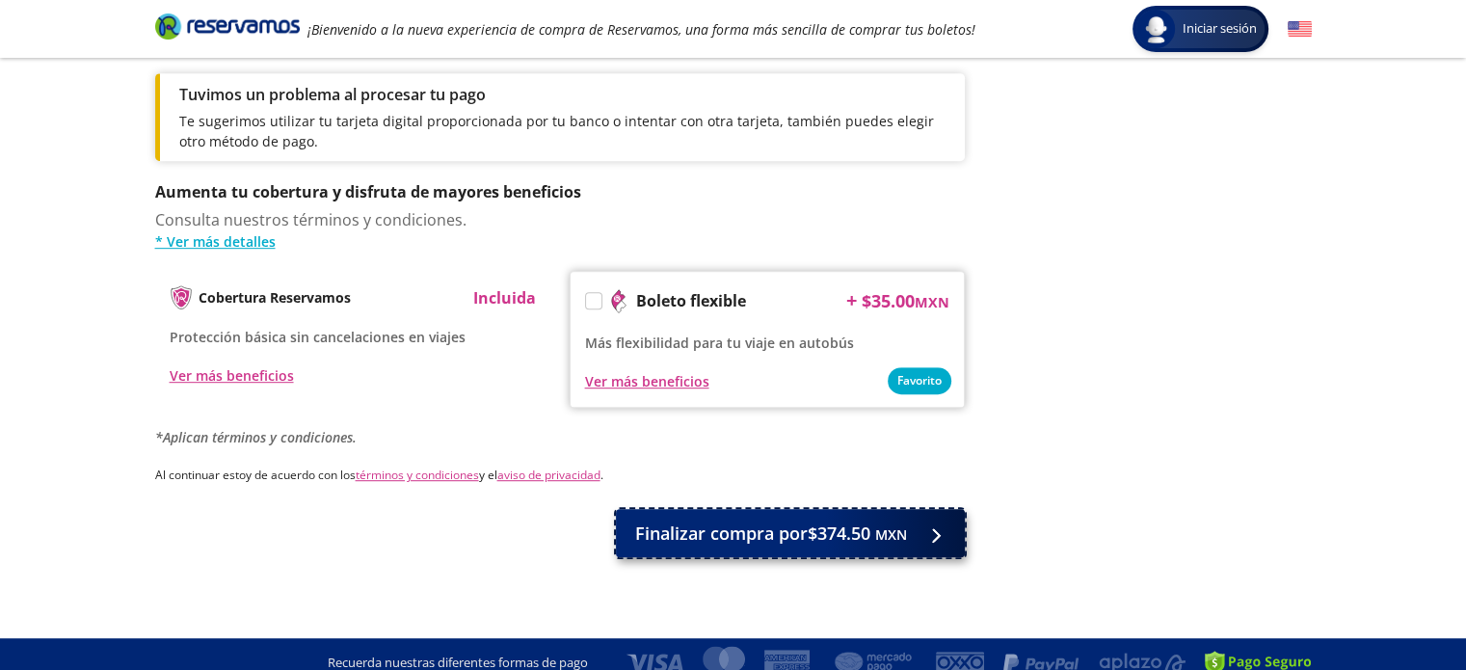
click at [725, 521] on span "Finalizar compra por $374.50 MXN" at bounding box center [771, 534] width 272 height 26
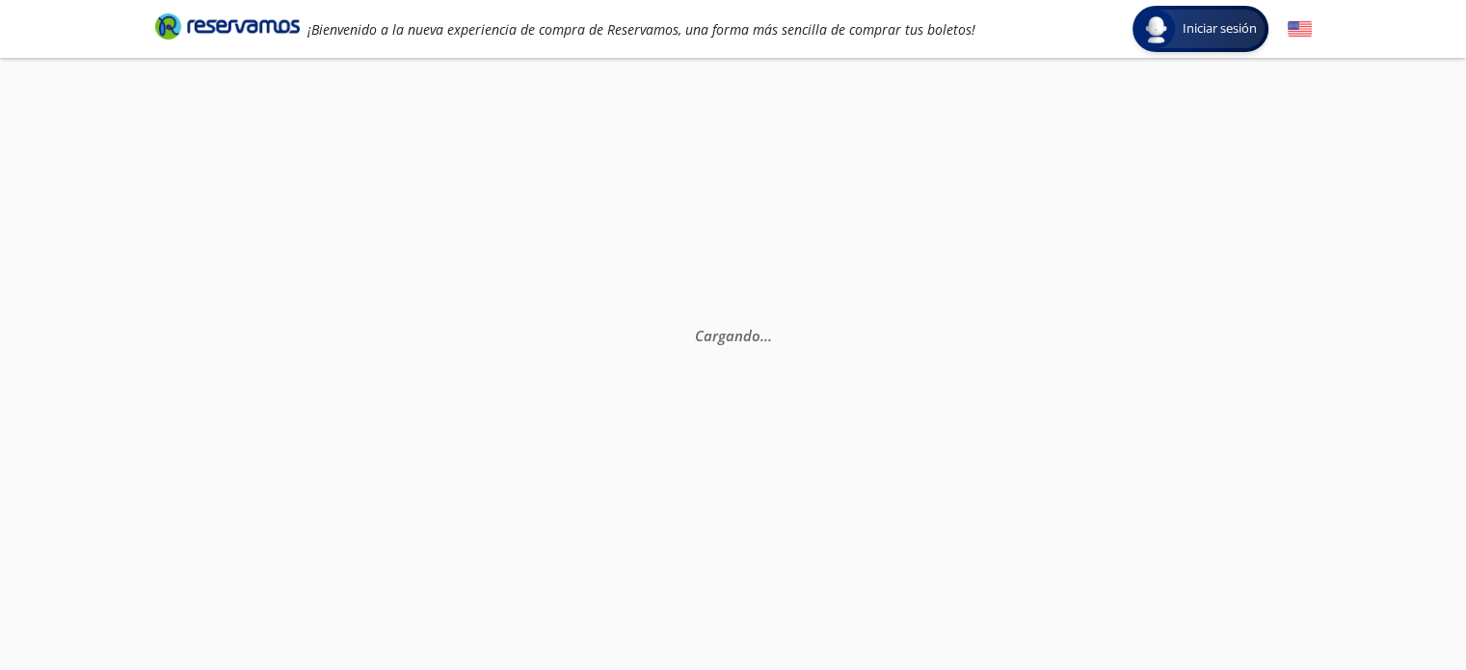
scroll to position [0, 0]
select select "MX"
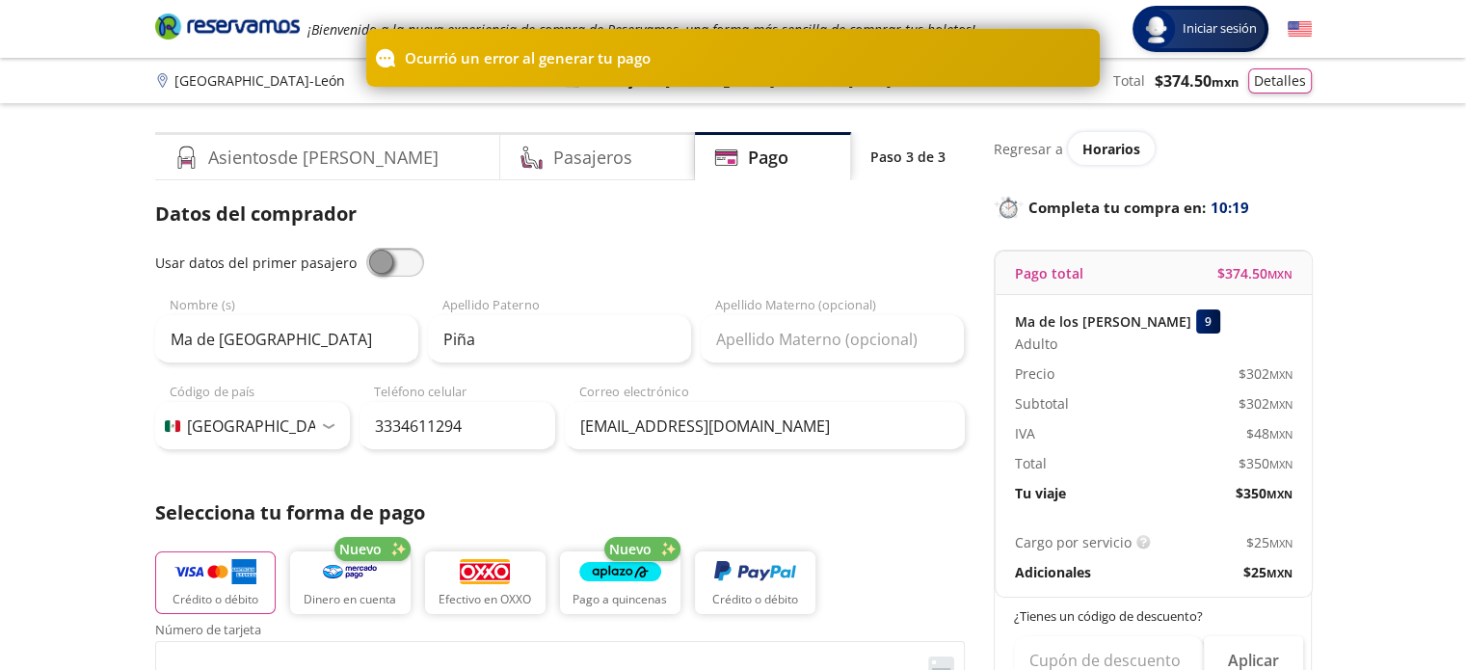
click at [381, 271] on span at bounding box center [395, 262] width 58 height 29
click at [366, 248] on input "checkbox" at bounding box center [366, 248] width 0 height 0
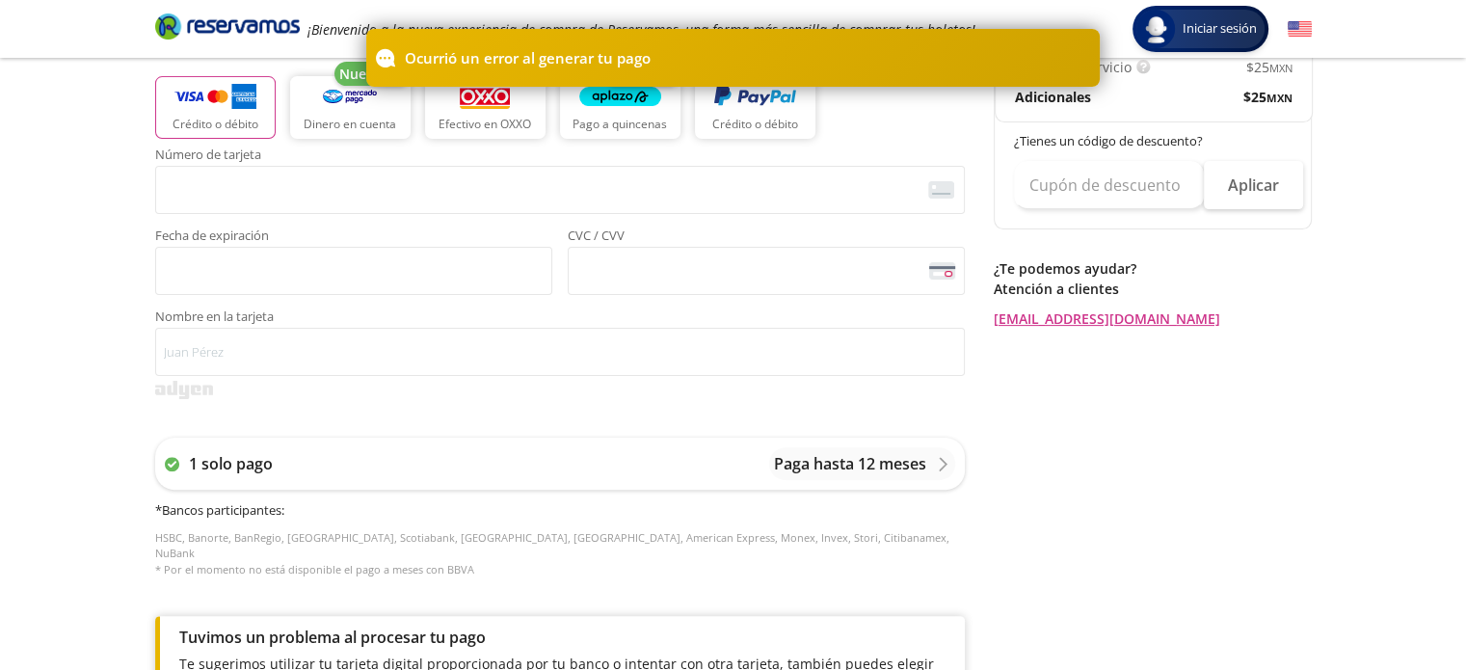
scroll to position [386, 0]
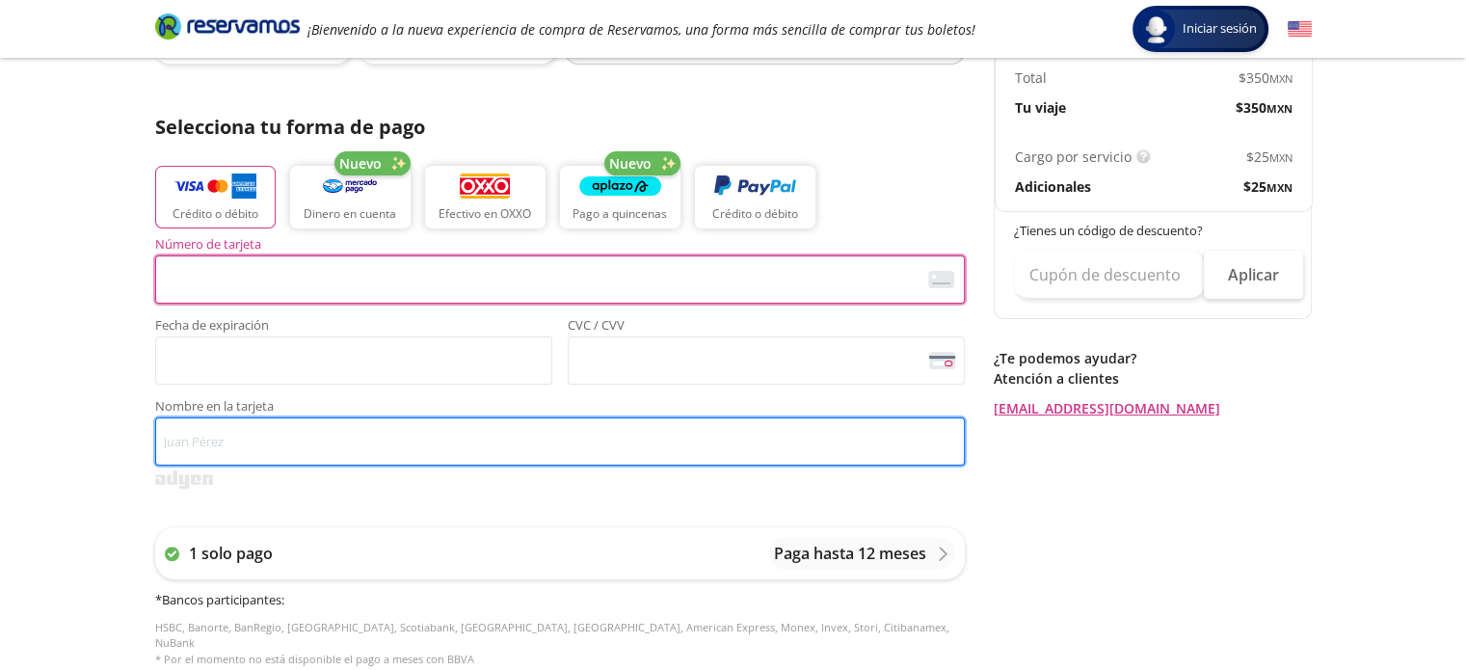
type input "[PERSON_NAME]"
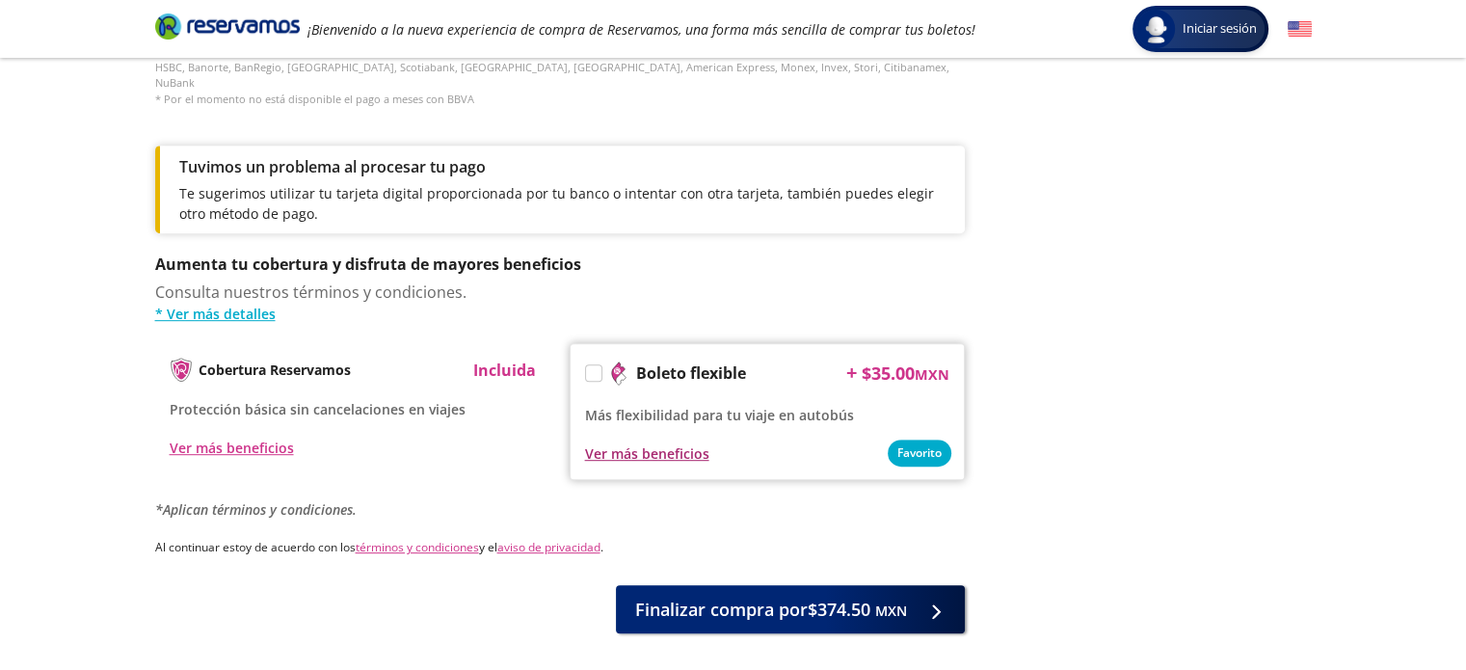
scroll to position [1018, 0]
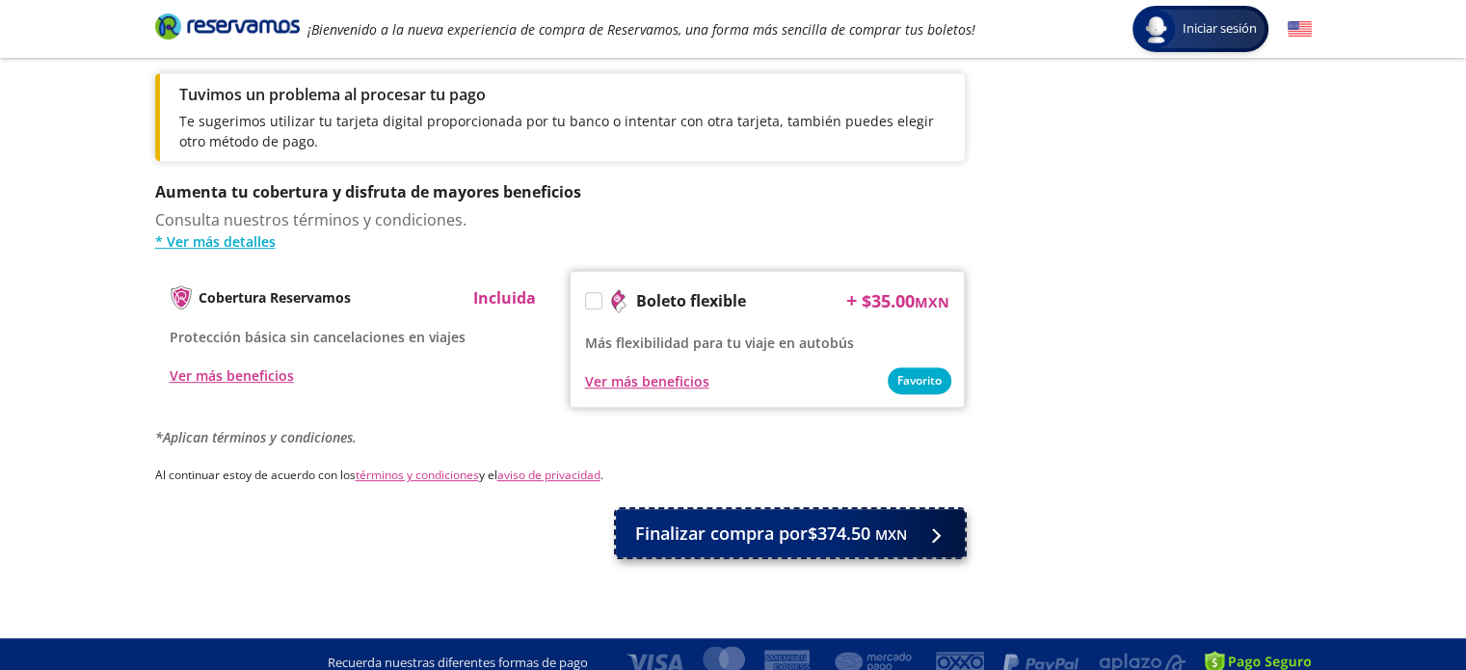
click at [692, 521] on span "Finalizar compra por $374.50 MXN" at bounding box center [771, 534] width 272 height 26
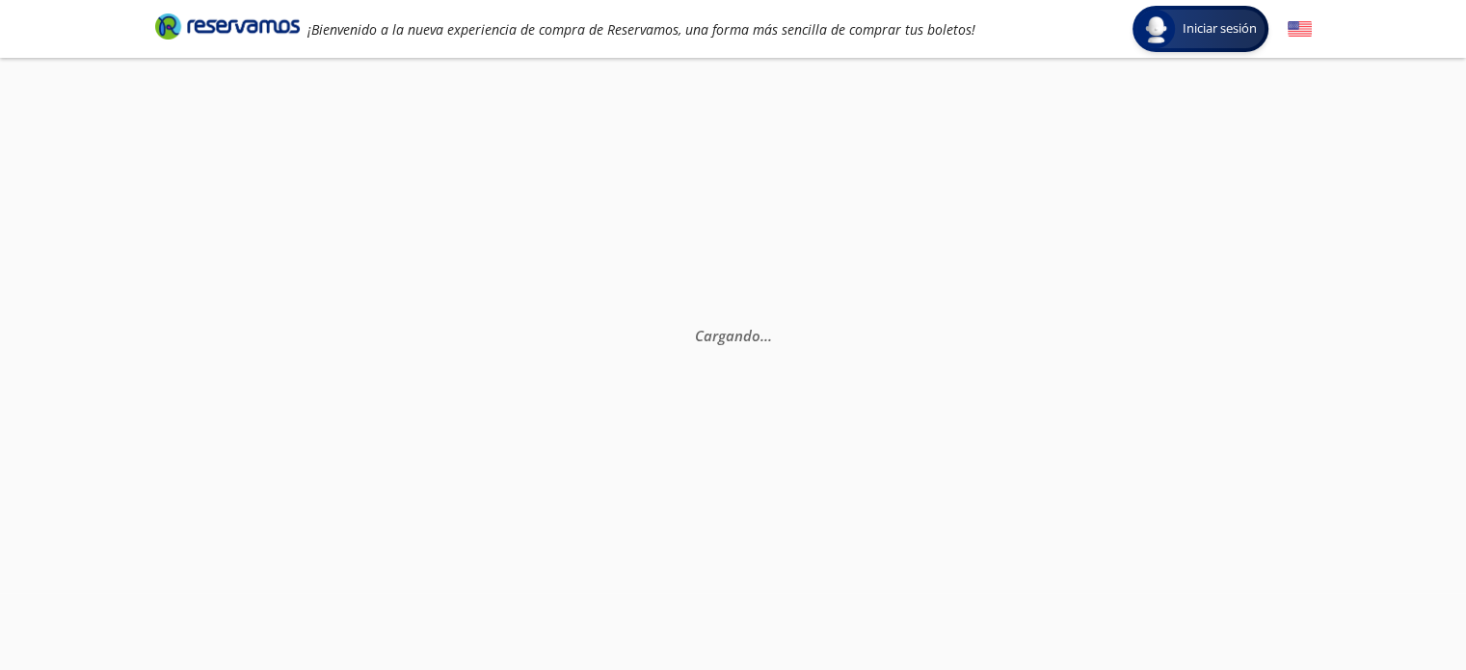
scroll to position [0, 0]
select select "MX"
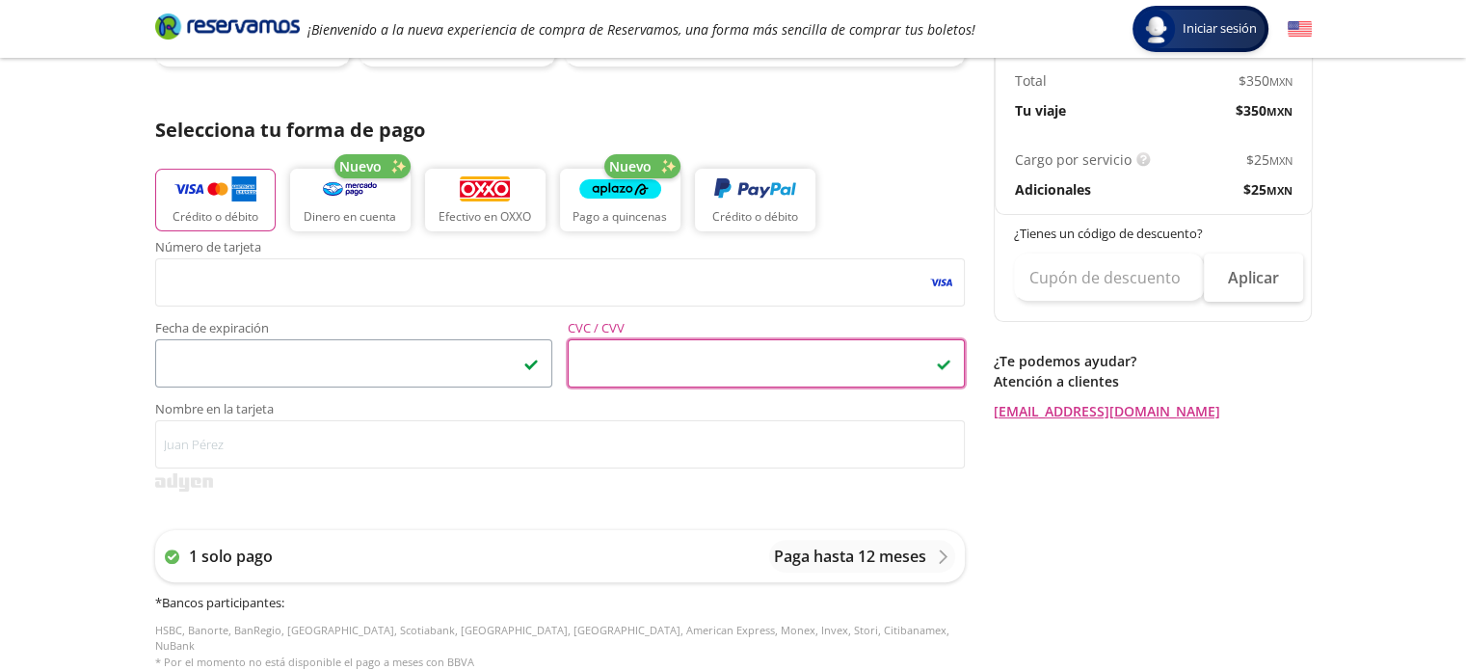
scroll to position [482, 0]
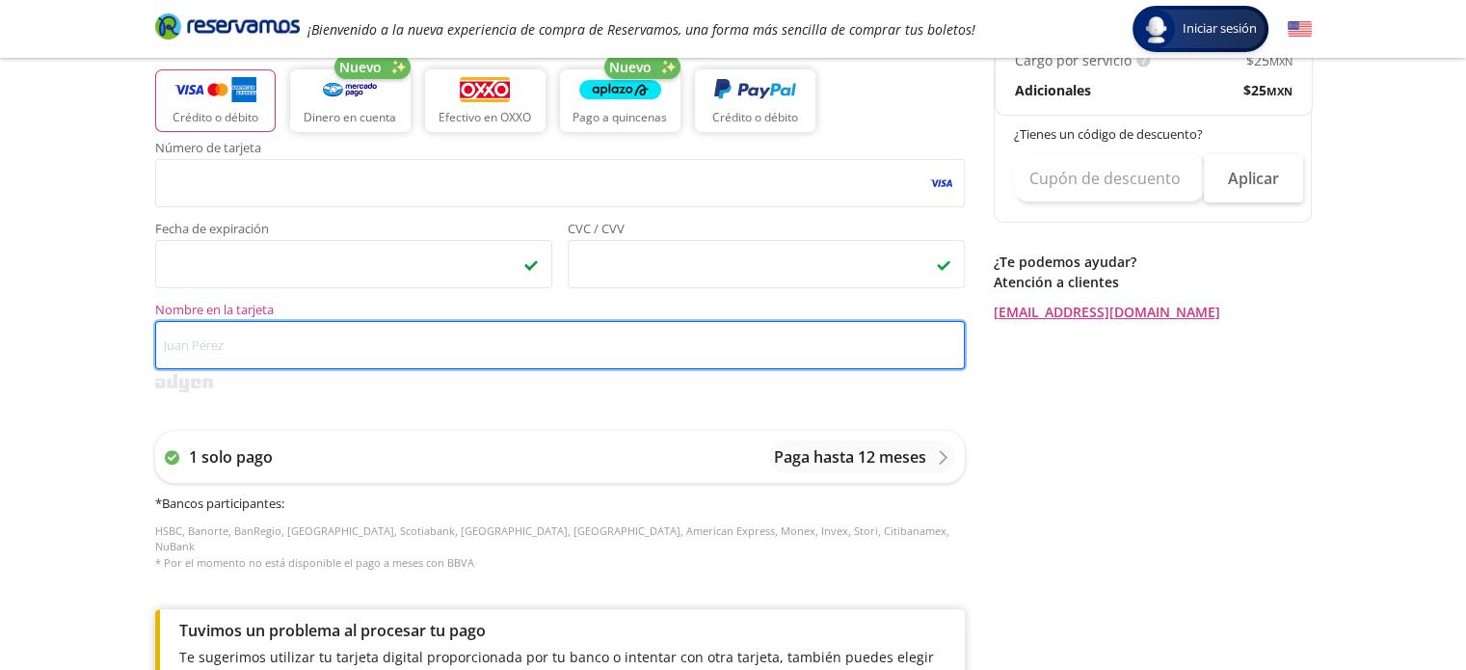
click at [228, 350] on input "Nombre en la tarjeta" at bounding box center [560, 345] width 810 height 48
type input "d"
type input "[PERSON_NAME]"
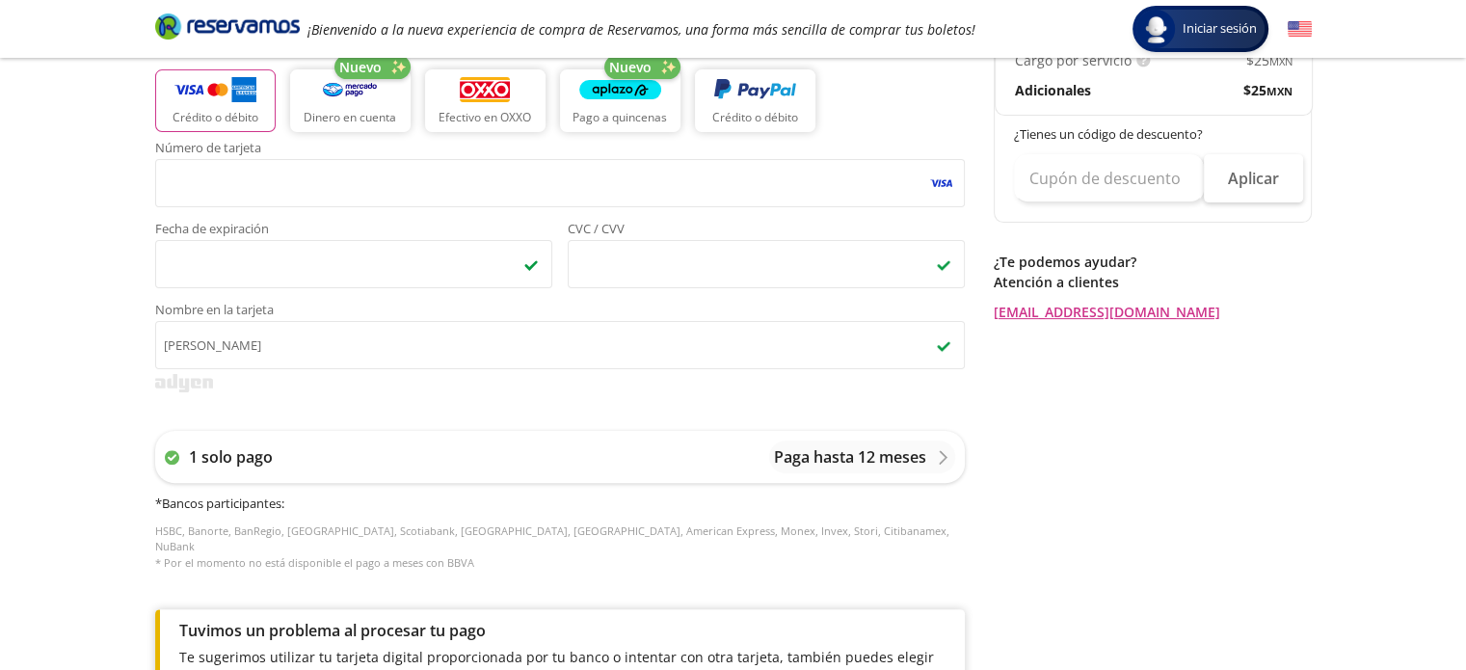
click at [674, 411] on div "Número de tarjeta <p>Your browser does not support iframes.</p> Fecha de expira…" at bounding box center [560, 366] width 810 height 448
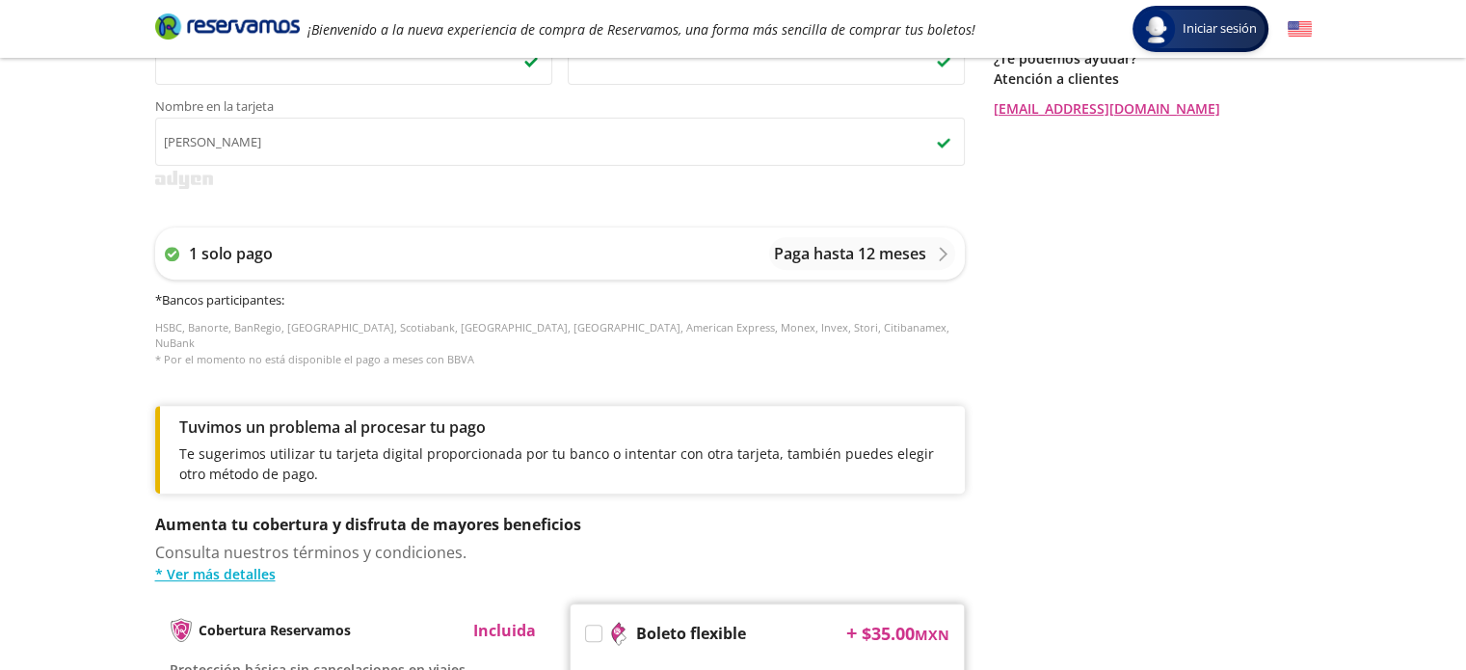
scroll to position [964, 0]
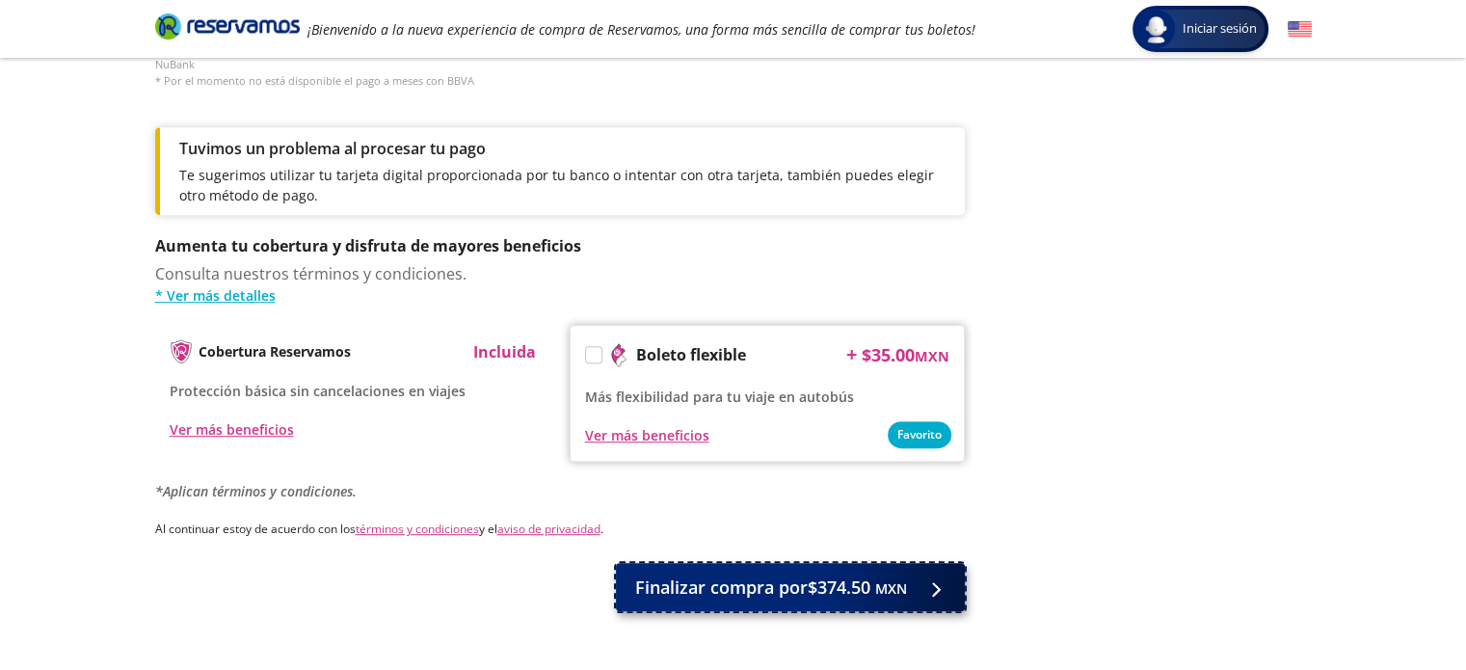
click at [736, 574] on span "Finalizar compra por $374.50 MXN" at bounding box center [771, 587] width 272 height 26
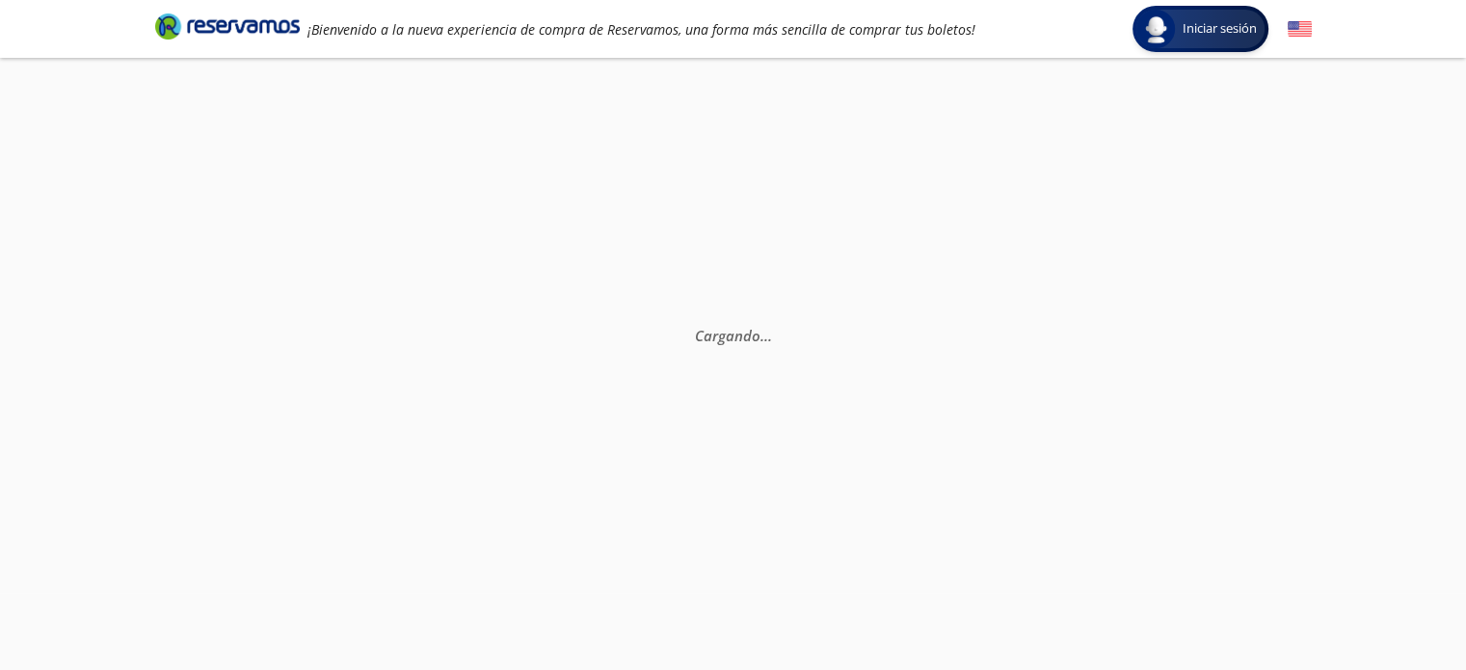
scroll to position [0, 0]
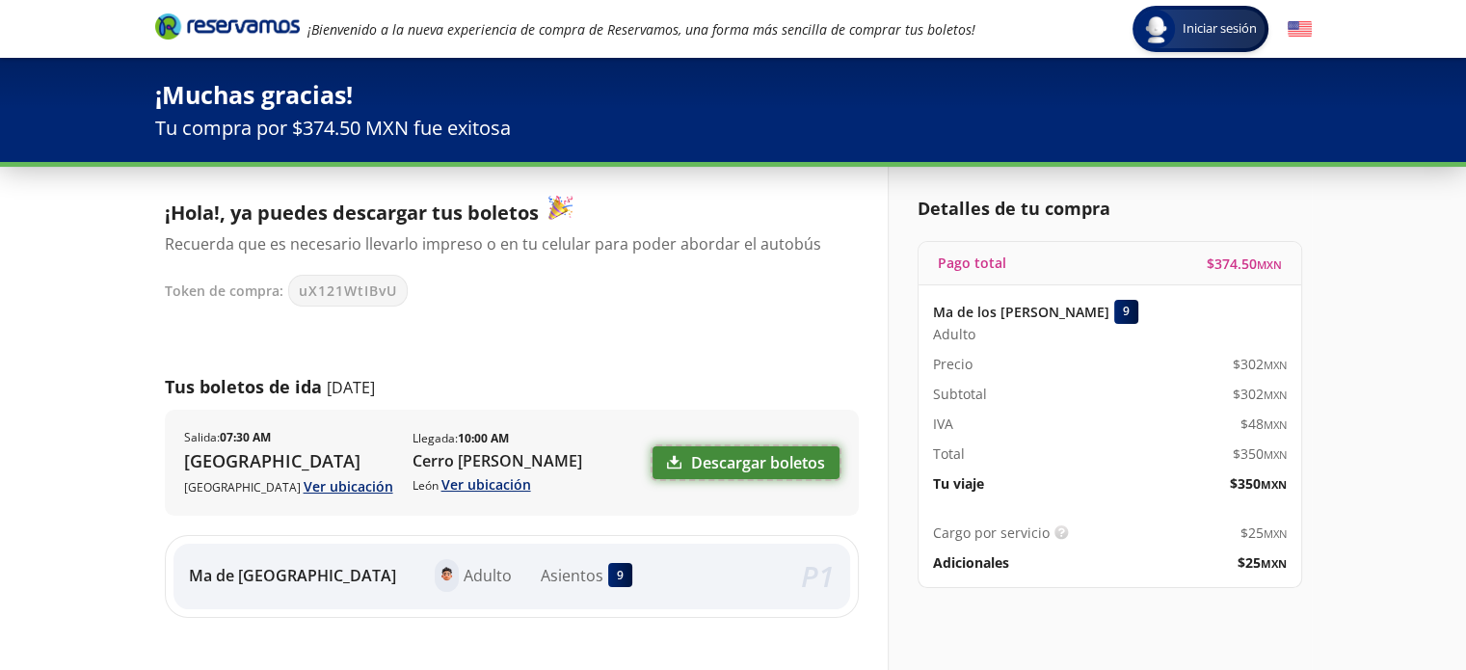
click at [755, 464] on link "Descargar boletos" at bounding box center [746, 462] width 187 height 33
